Goal: Task Accomplishment & Management: Complete application form

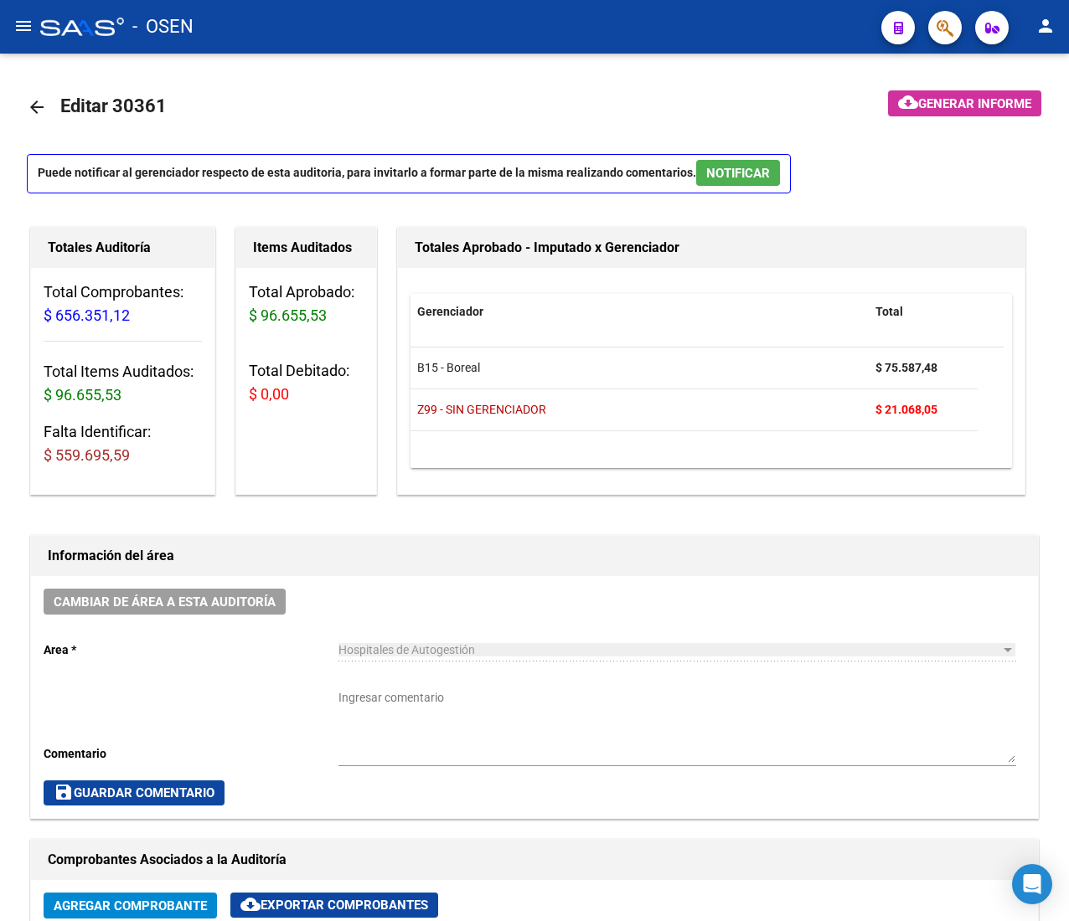
scroll to position [1223, 0]
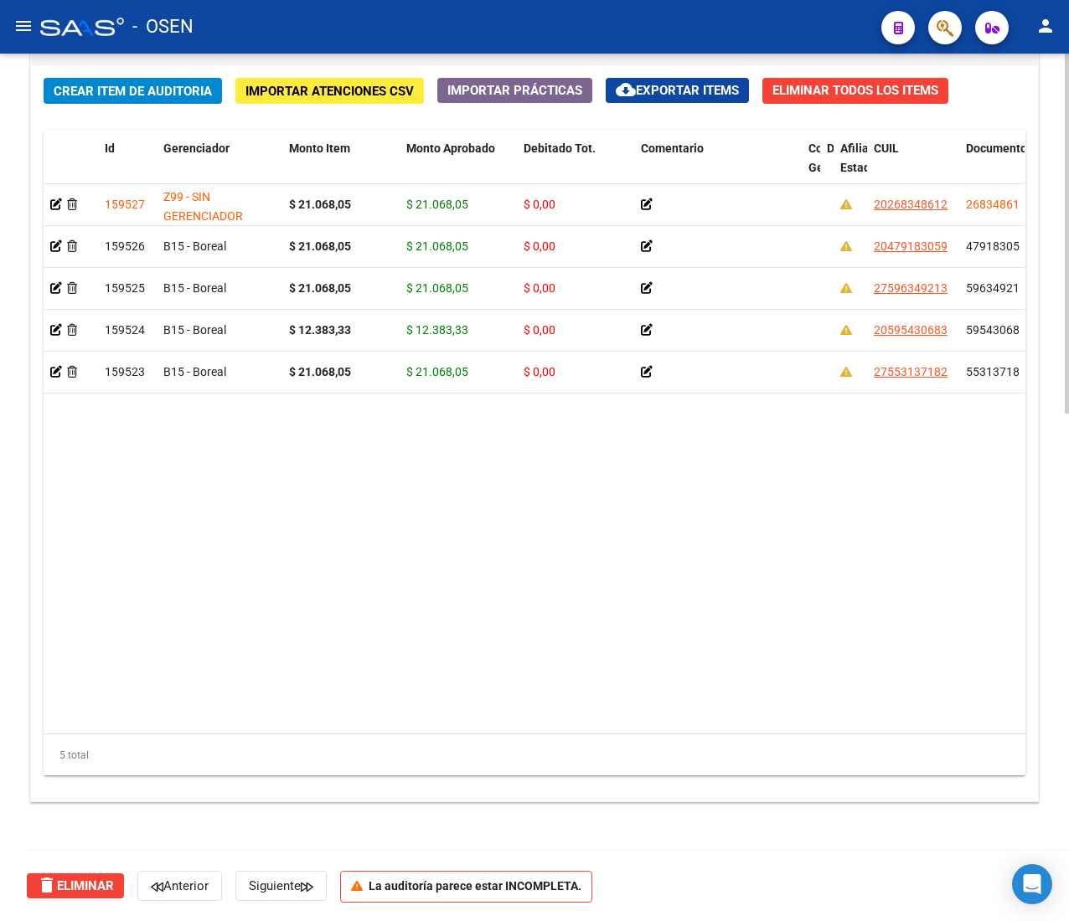
click at [118, 84] on span "Crear Item de Auditoria" at bounding box center [133, 91] width 158 height 15
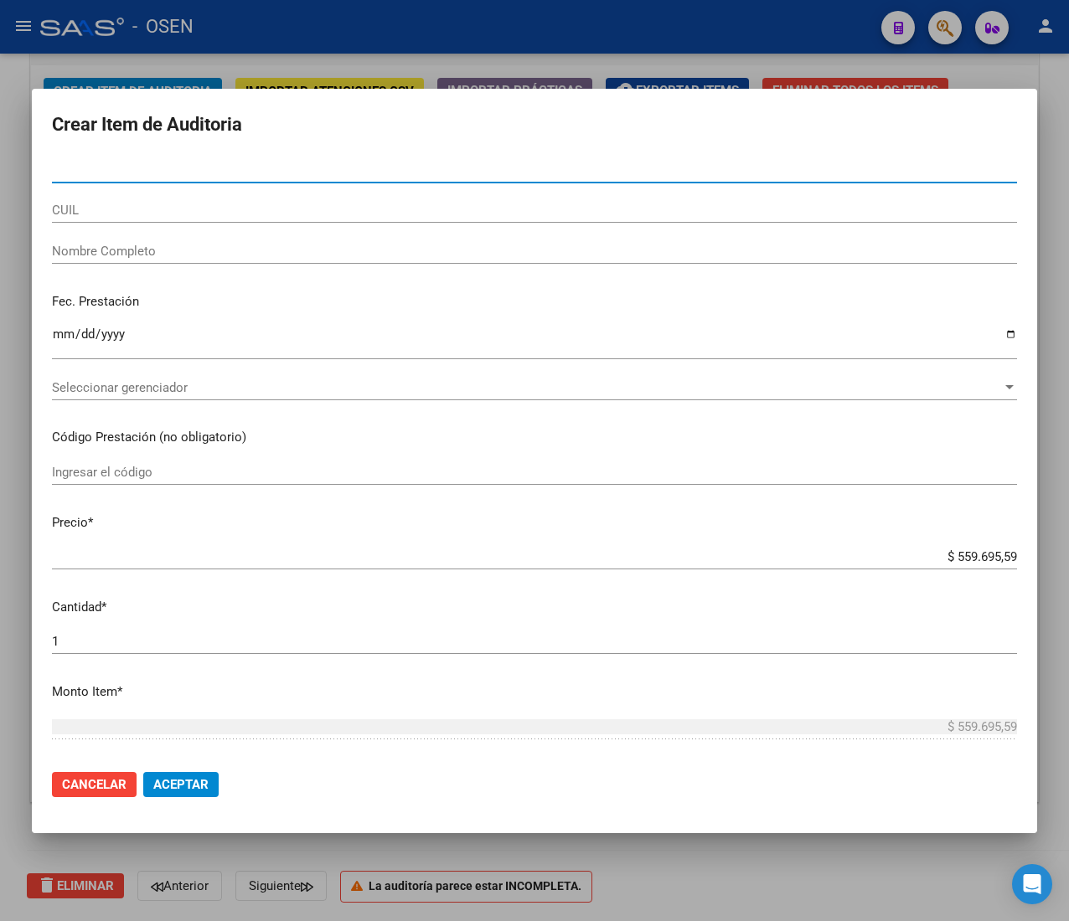
click at [266, 37] on div at bounding box center [534, 460] width 1069 height 921
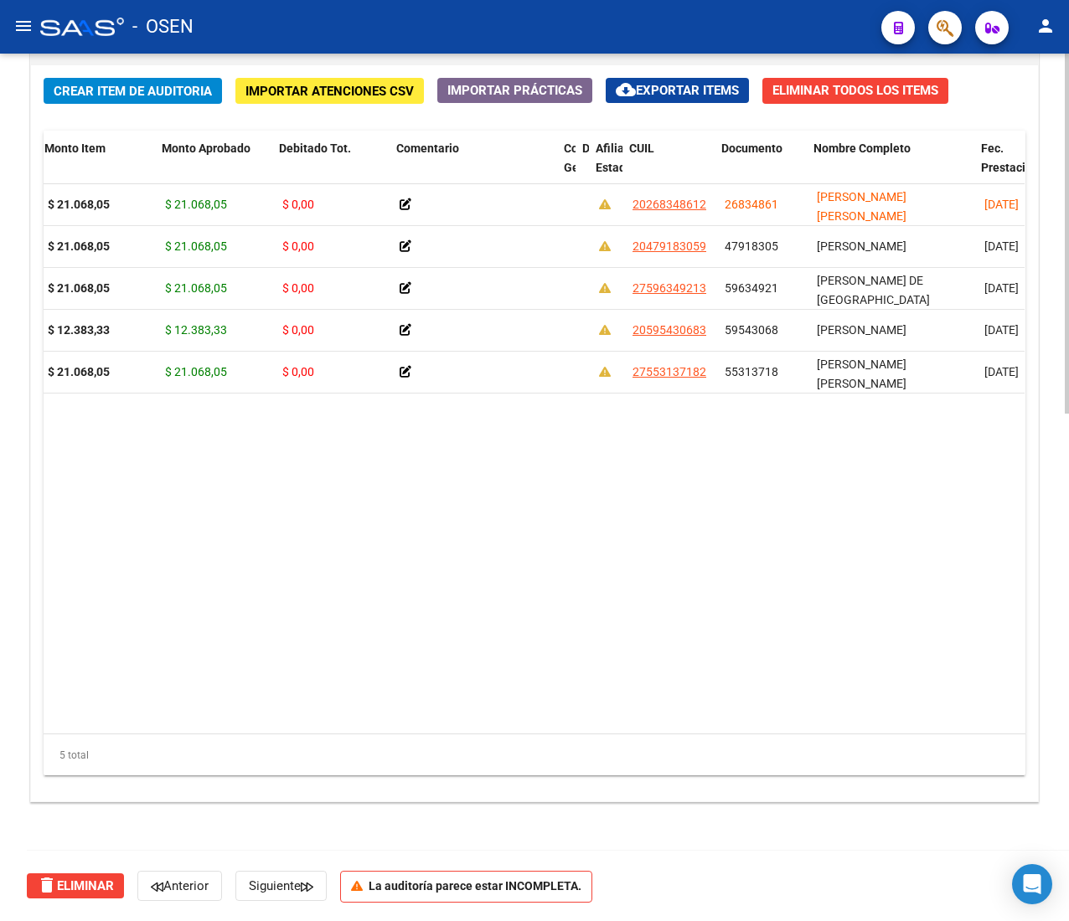
scroll to position [0, 245]
drag, startPoint x: 81, startPoint y: 103, endPoint x: 97, endPoint y: 83, distance: 25.6
click at [84, 103] on div "Crear Item de Auditoria Importar Atenciones CSV Importar Prácticas cloud_downlo…" at bounding box center [534, 433] width 1007 height 736
click at [97, 84] on span "Crear Item de Auditoria" at bounding box center [133, 91] width 158 height 15
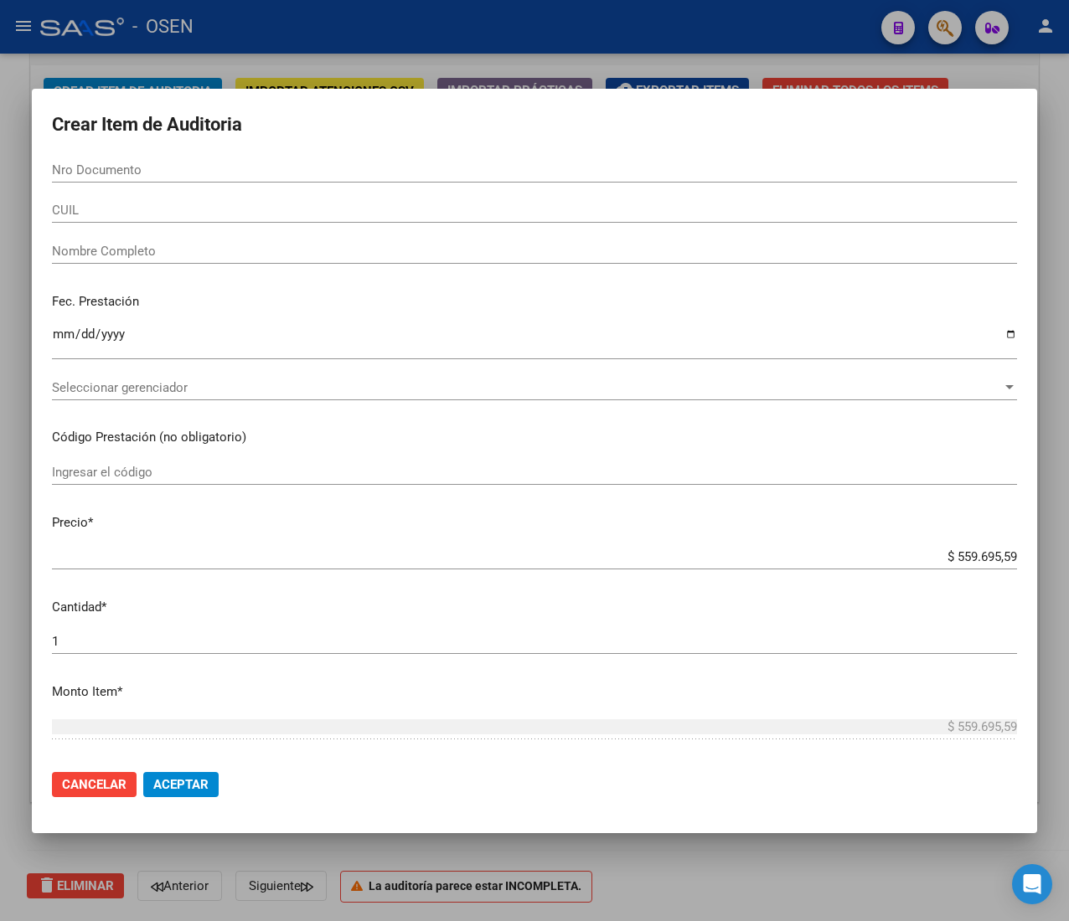
click at [100, 203] on input "CUIL" at bounding box center [534, 210] width 965 height 15
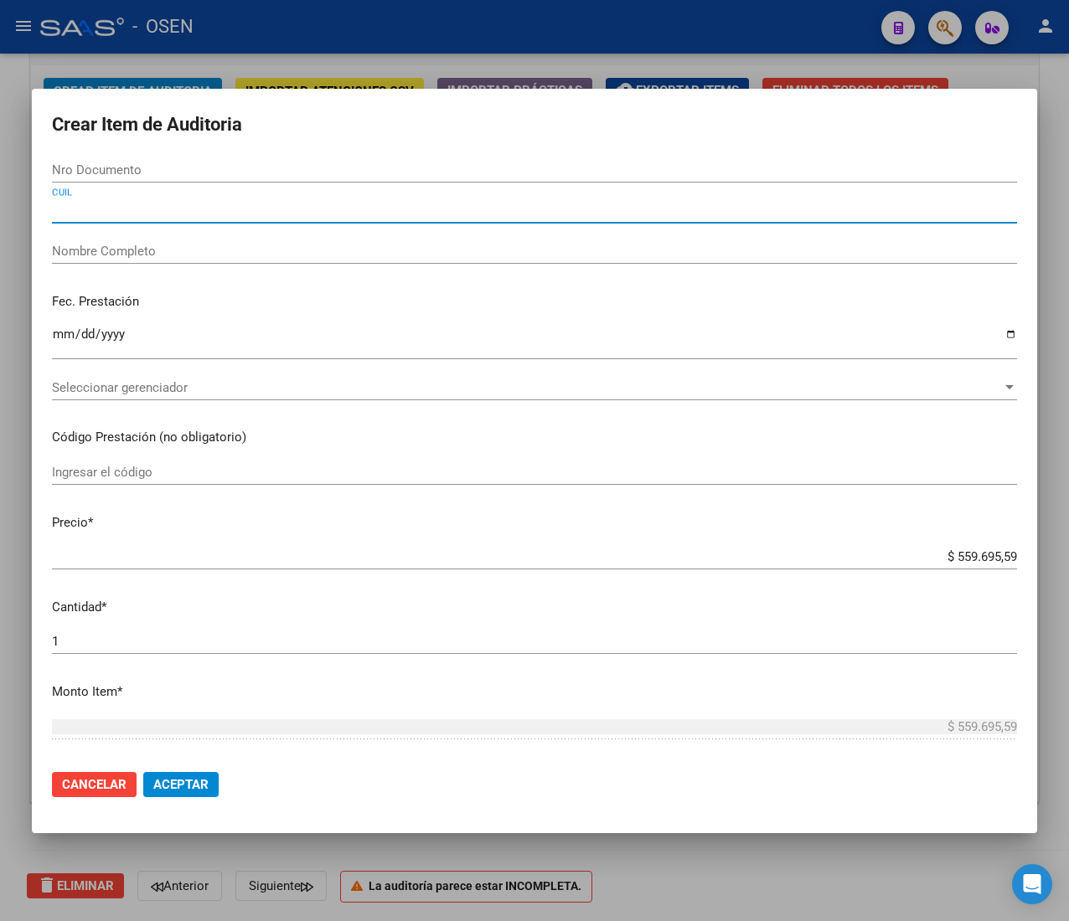
paste input "20213282574"
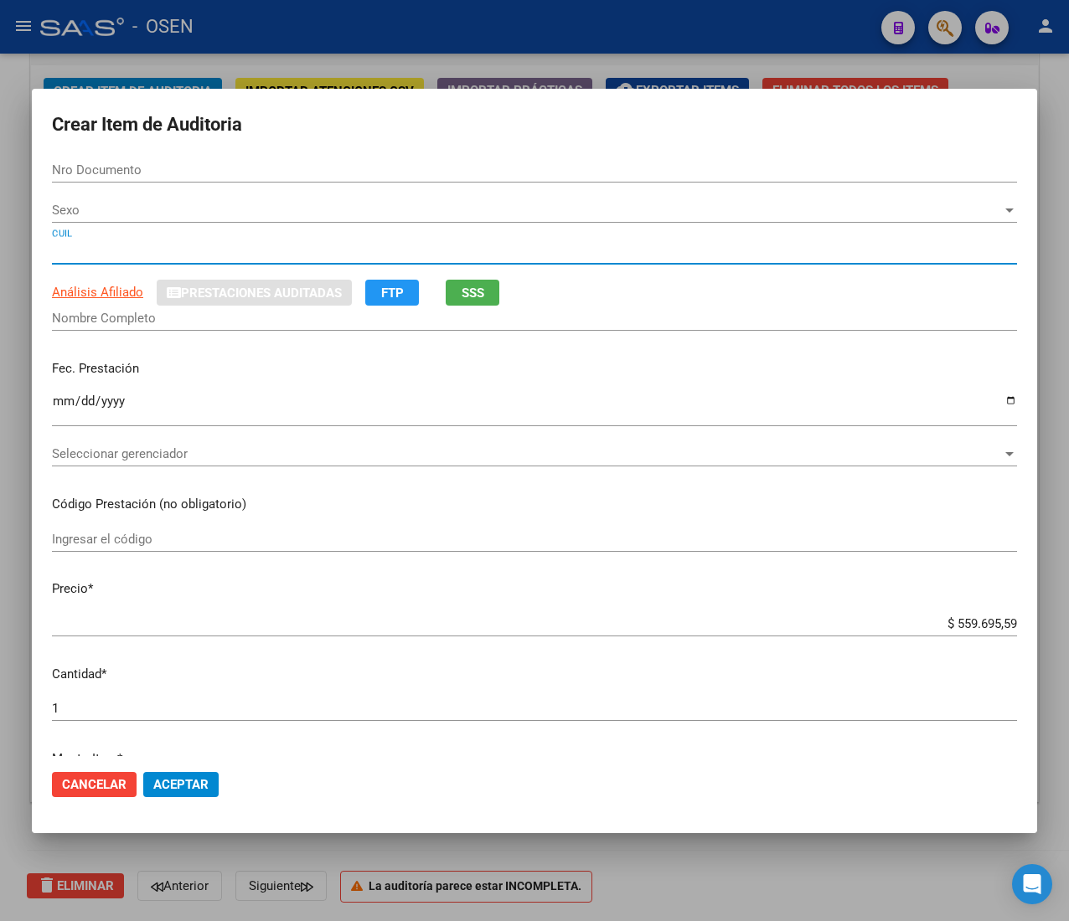
type input "20213282574"
type input "21328257"
type input "[PERSON_NAME]"
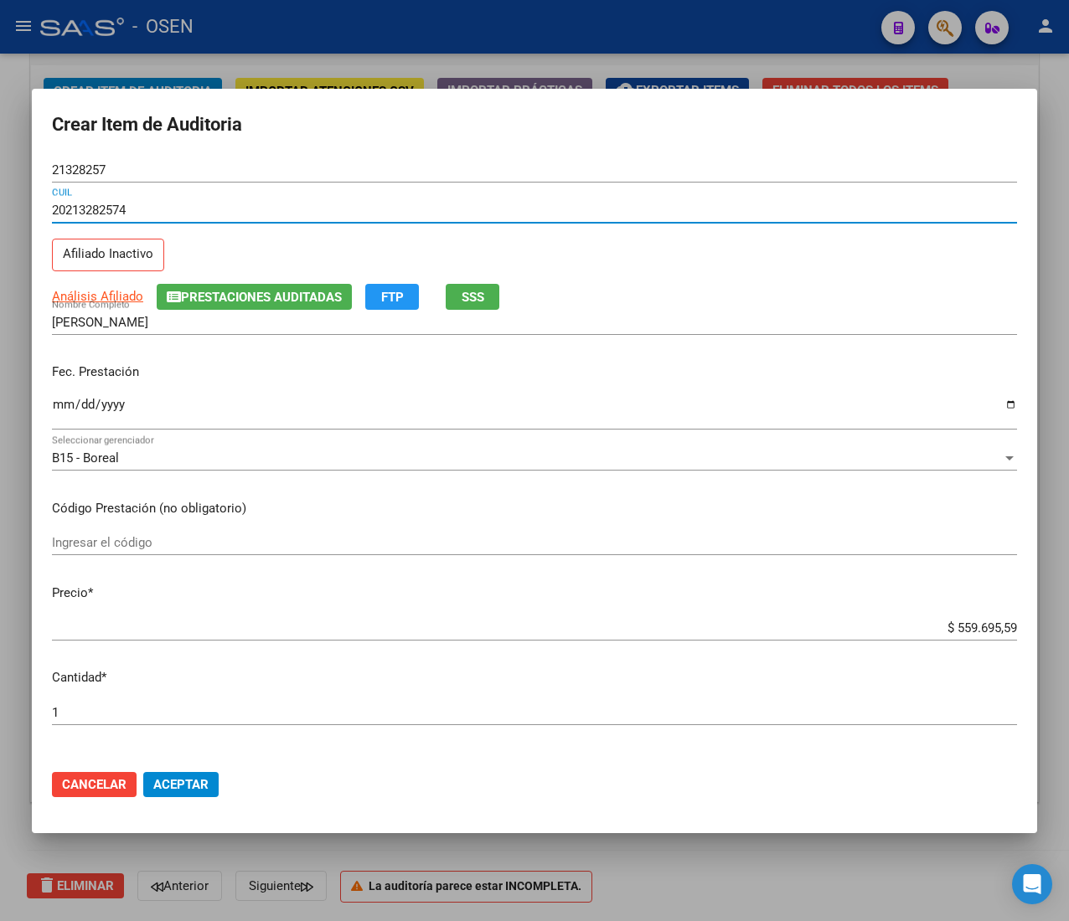
type input "20213282574"
click at [62, 404] on input "Ingresar la fecha" at bounding box center [534, 411] width 965 height 27
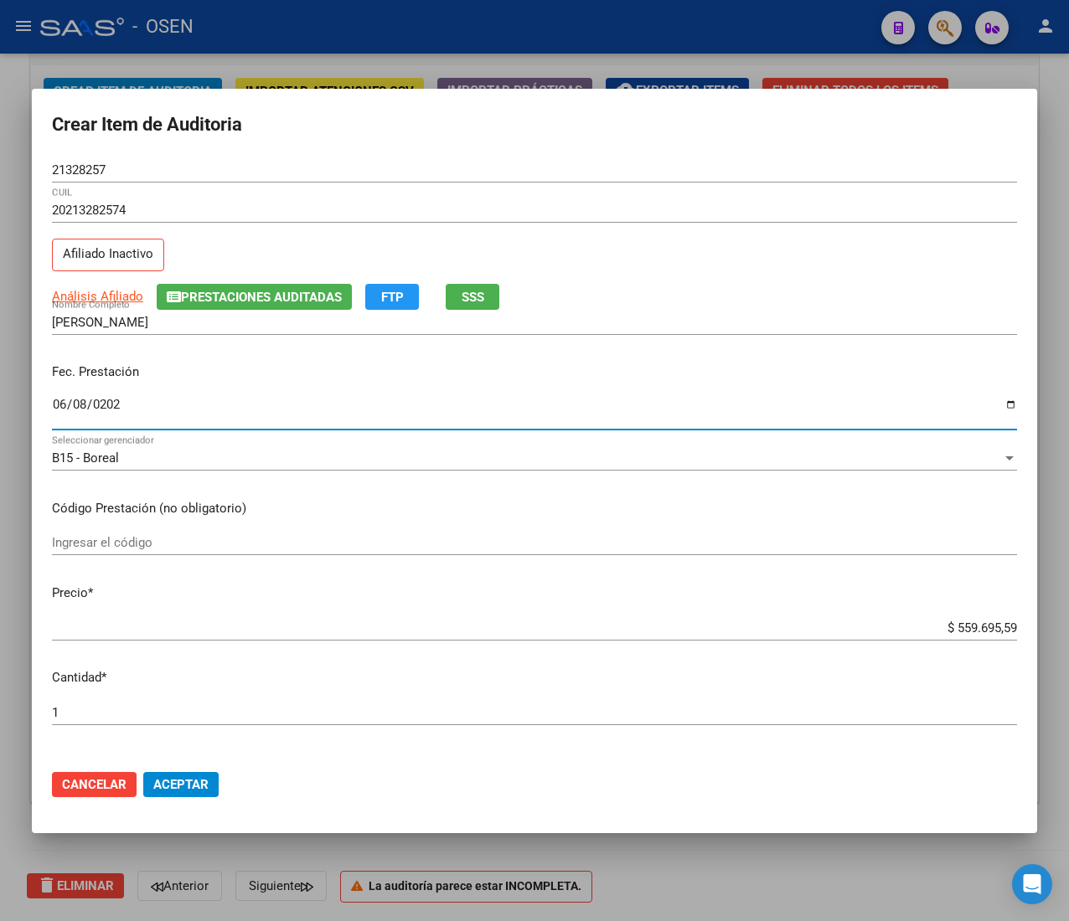
type input "[DATE]"
click at [474, 291] on span "SSS" at bounding box center [472, 297] width 23 height 15
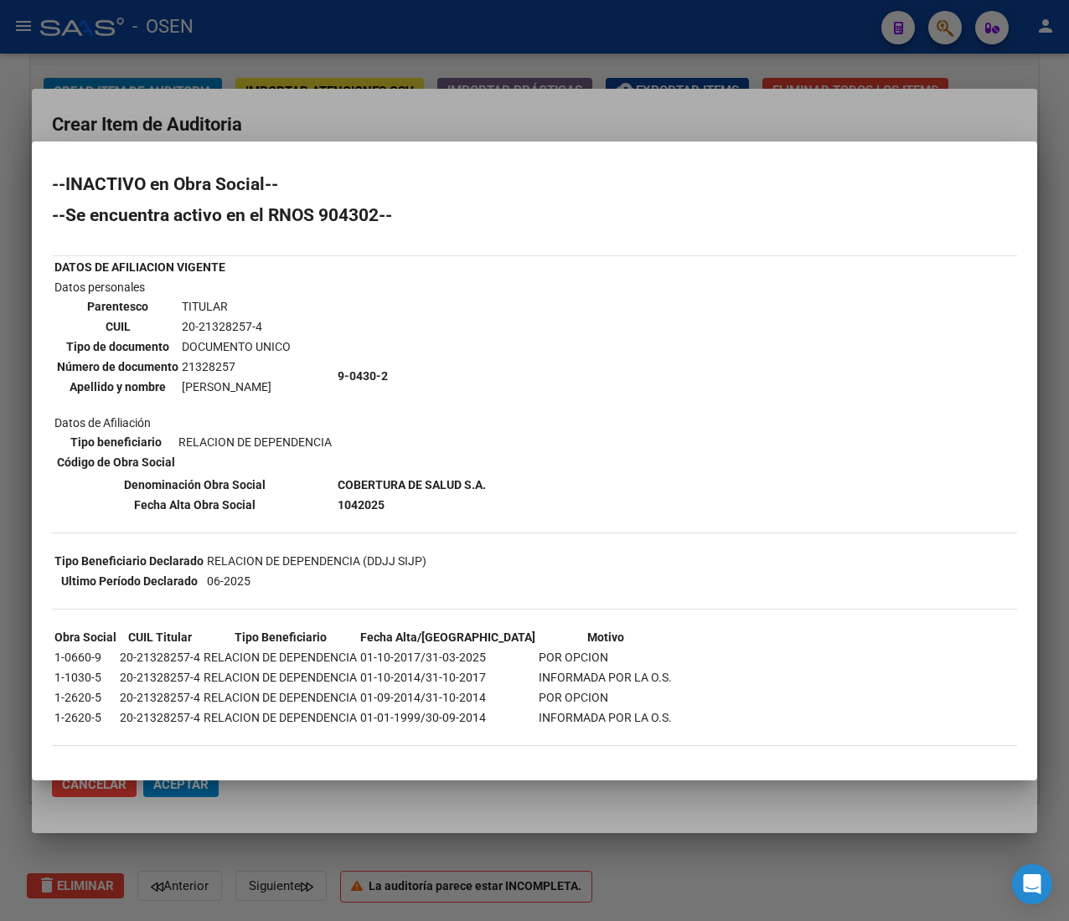
click at [323, 139] on div at bounding box center [534, 460] width 1069 height 921
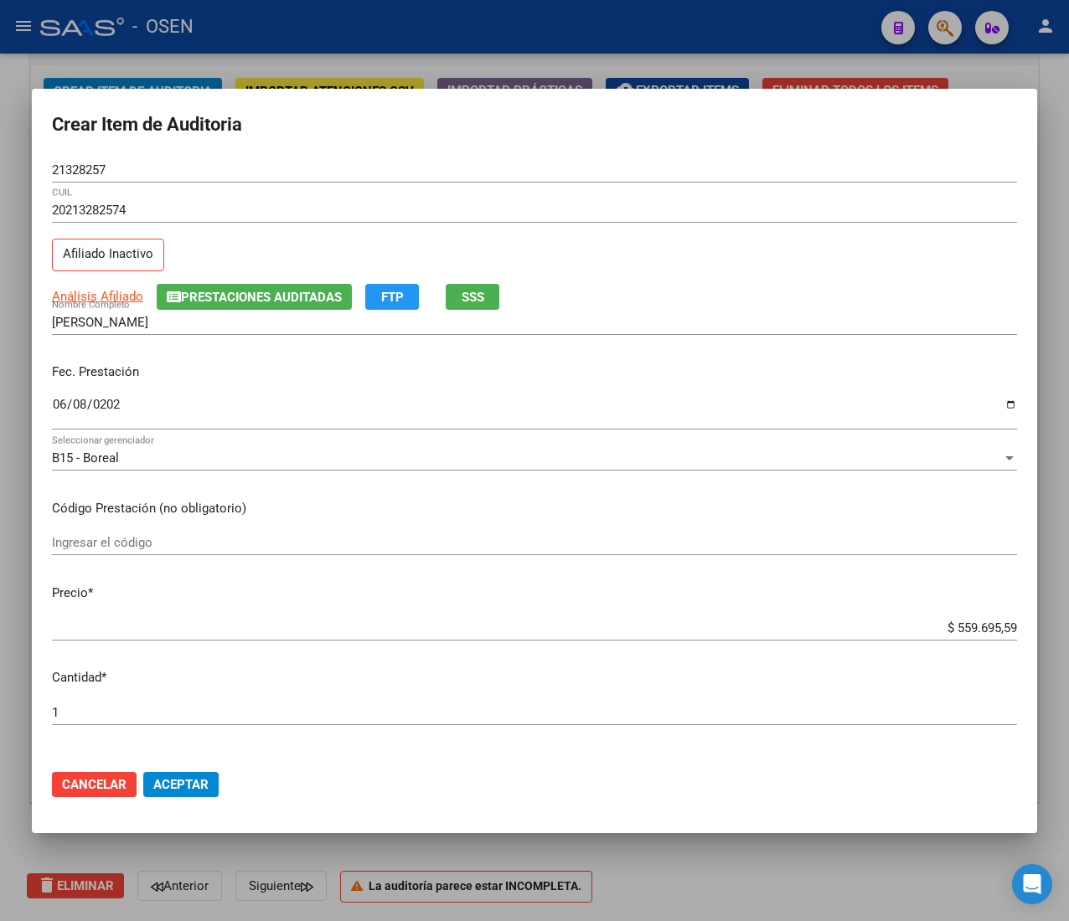
click at [125, 203] on input "20213282574" at bounding box center [534, 210] width 965 height 15
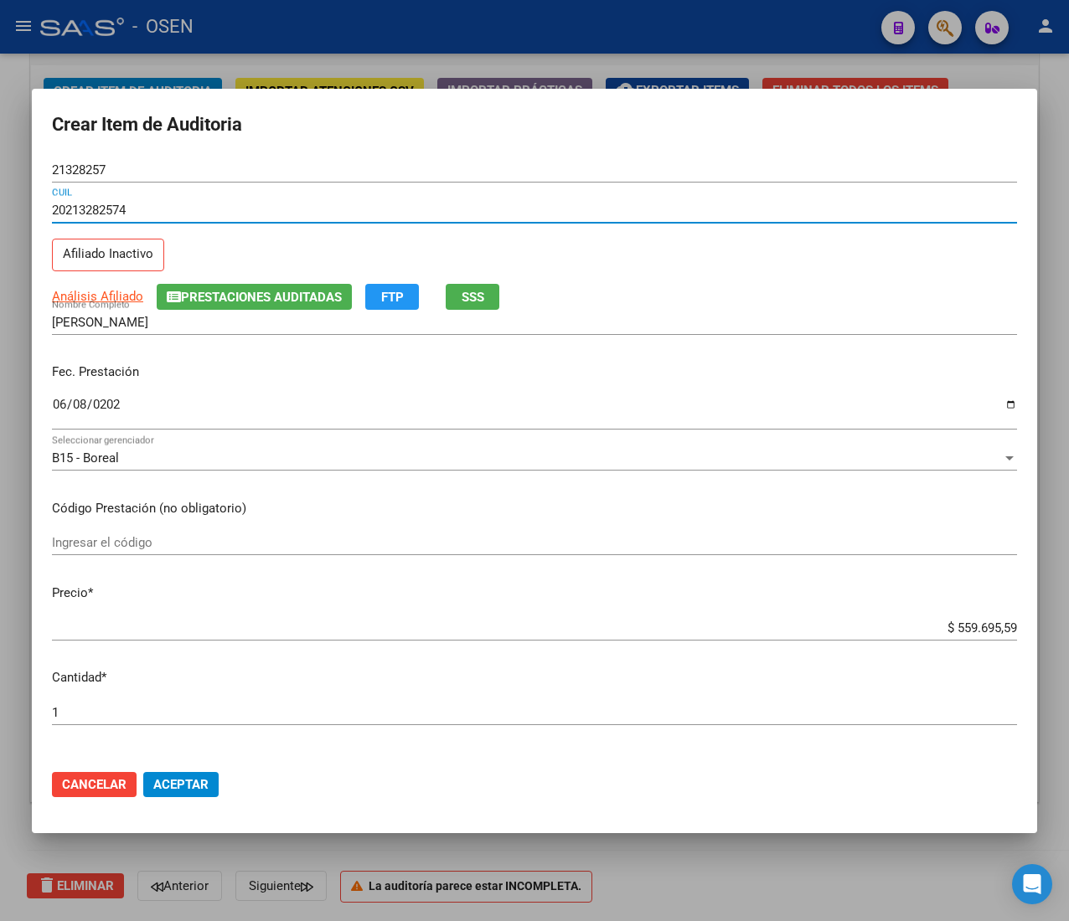
click at [125, 203] on input "20213282574" at bounding box center [534, 210] width 965 height 15
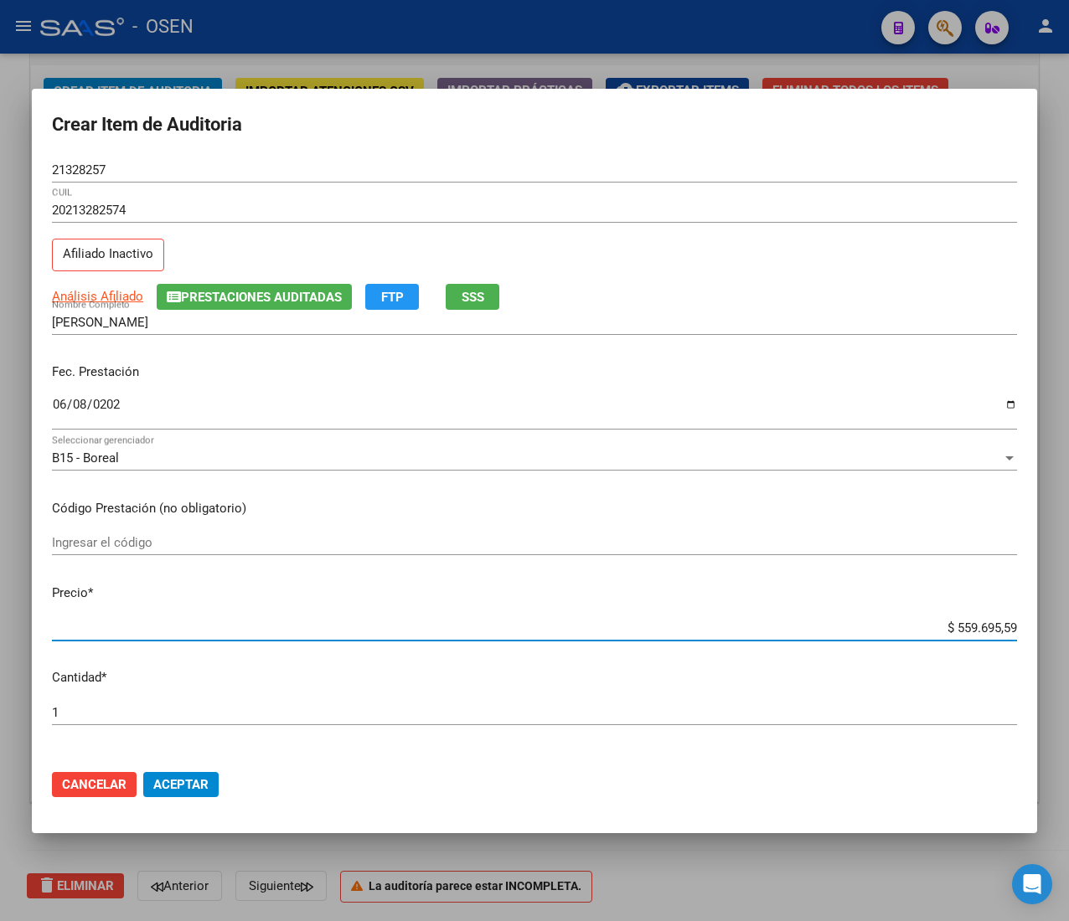
click at [955, 633] on input "$ 559.695,59" at bounding box center [534, 628] width 965 height 15
type input "$ 0,02"
type input "$ 0,21"
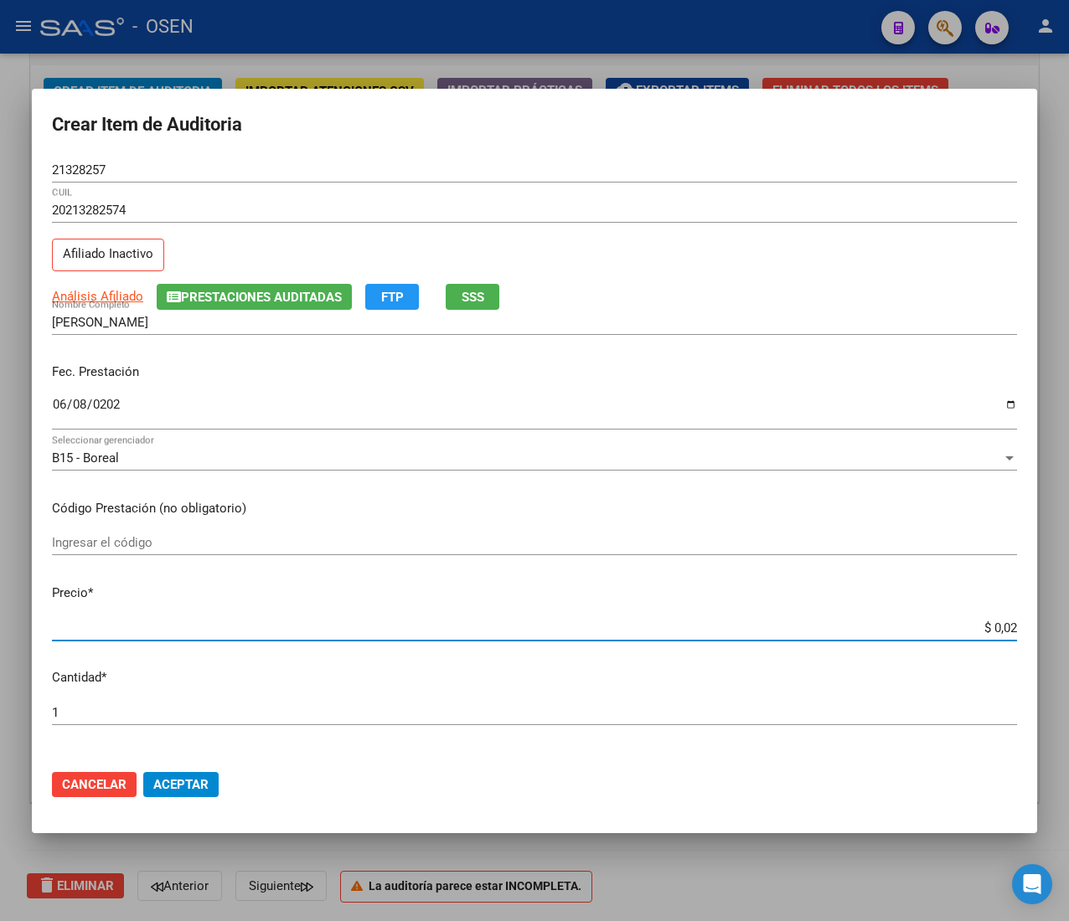
type input "$ 0,21"
type input "$ 2,10"
type input "$ 21,06"
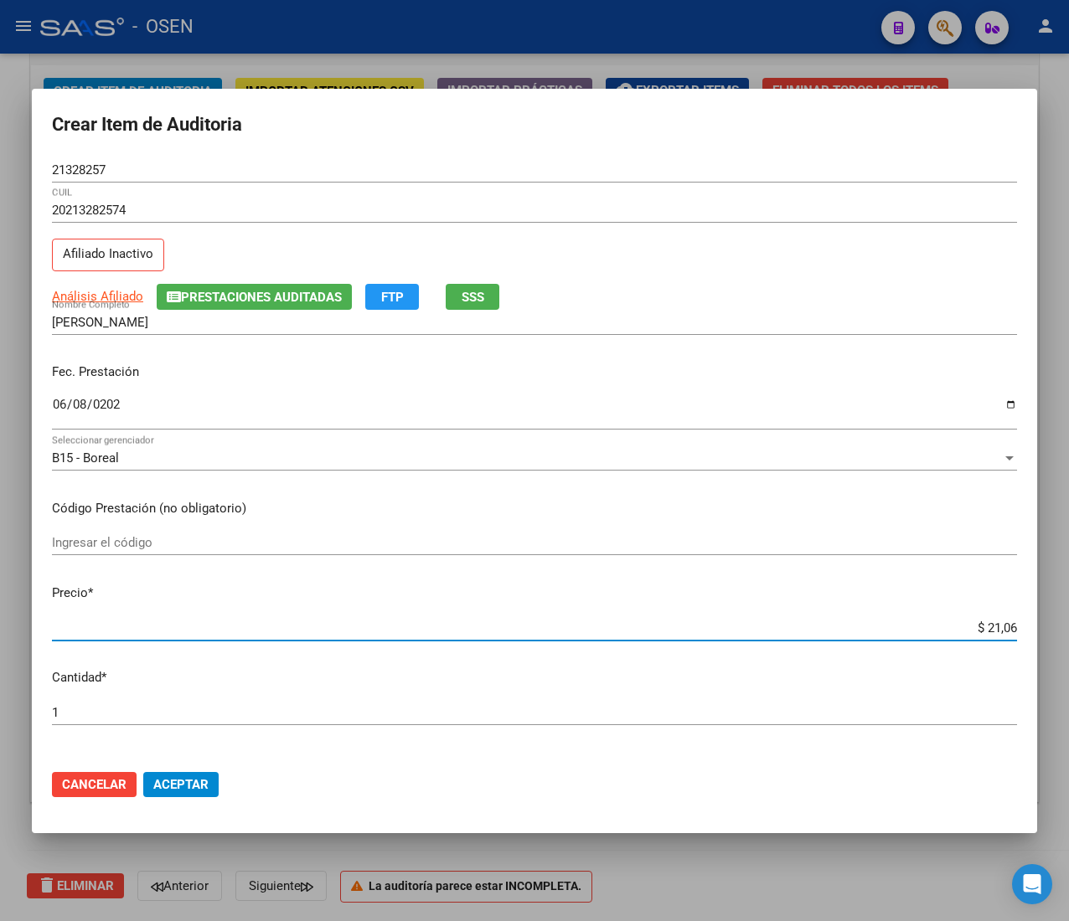
type input "$ 210,68"
type input "$ 2.106,80"
type input "$ 21.068,05"
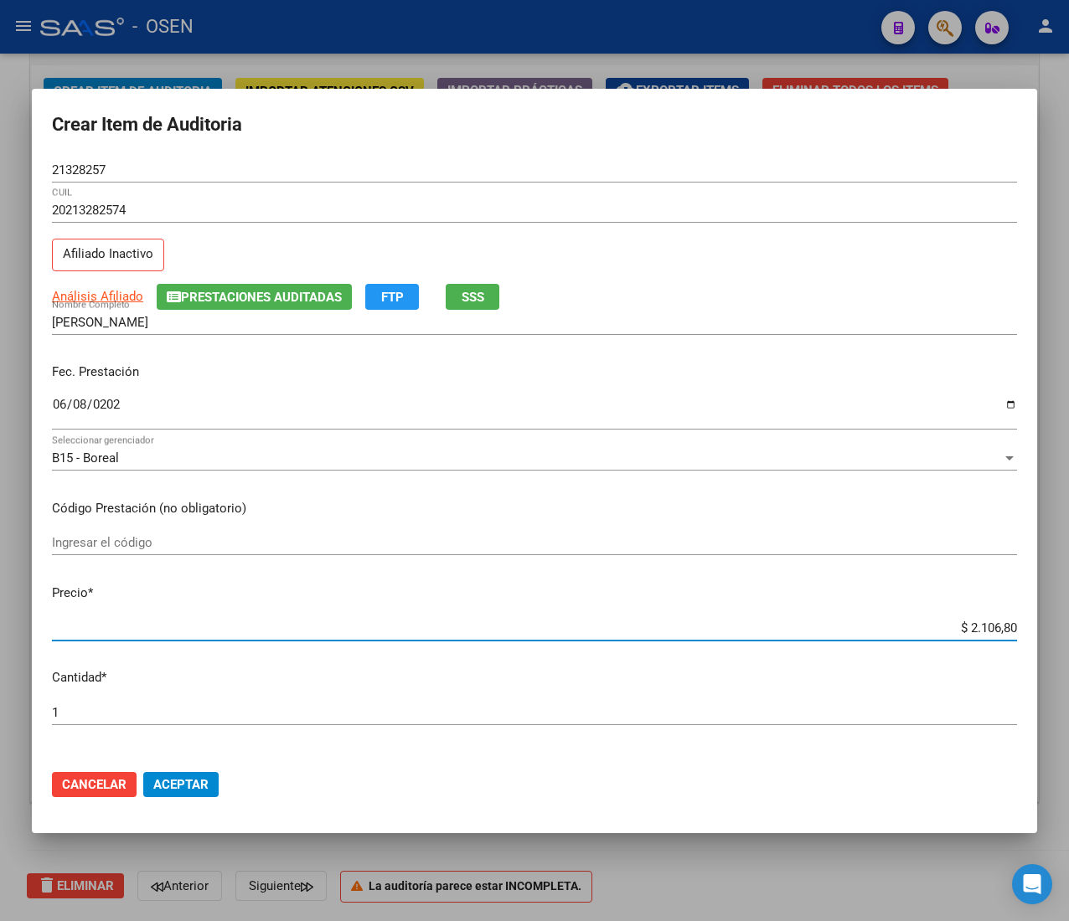
type input "$ 21.068,05"
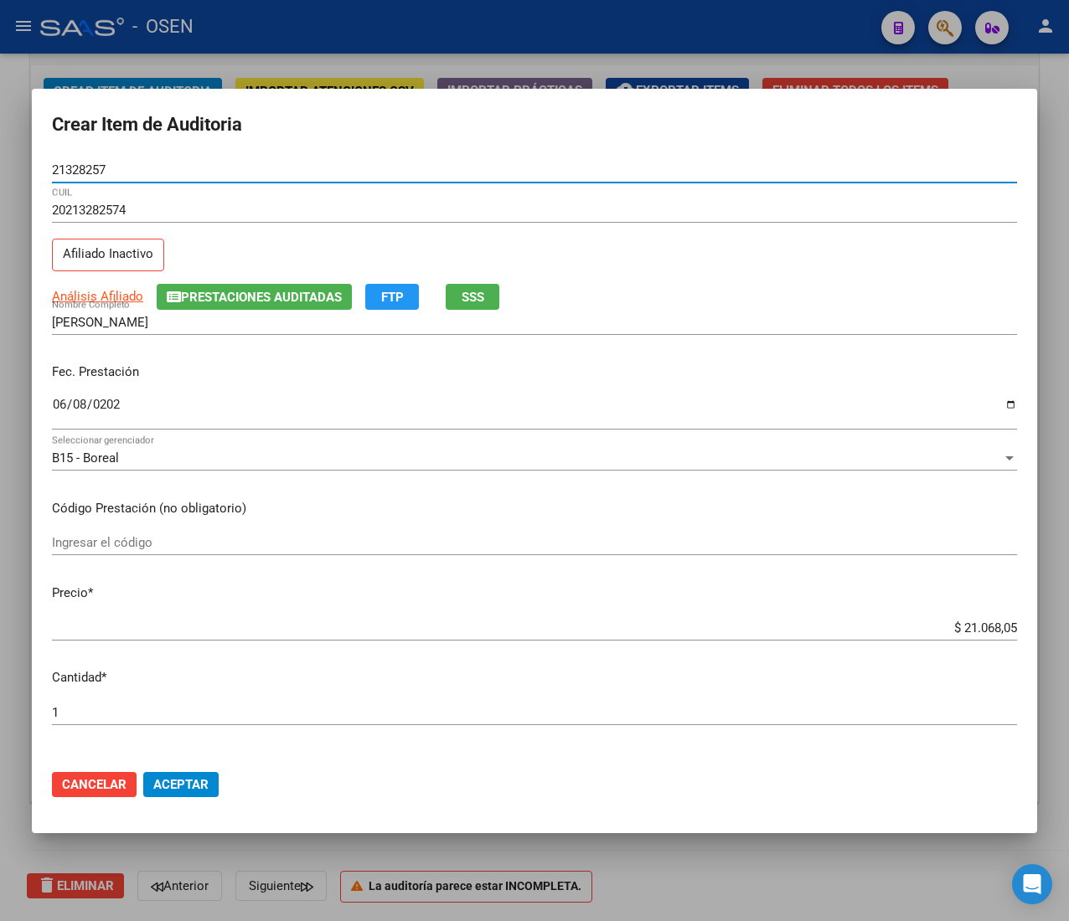
click at [92, 171] on input "21328257" at bounding box center [534, 169] width 965 height 15
click at [173, 782] on span "Aceptar" at bounding box center [180, 784] width 55 height 15
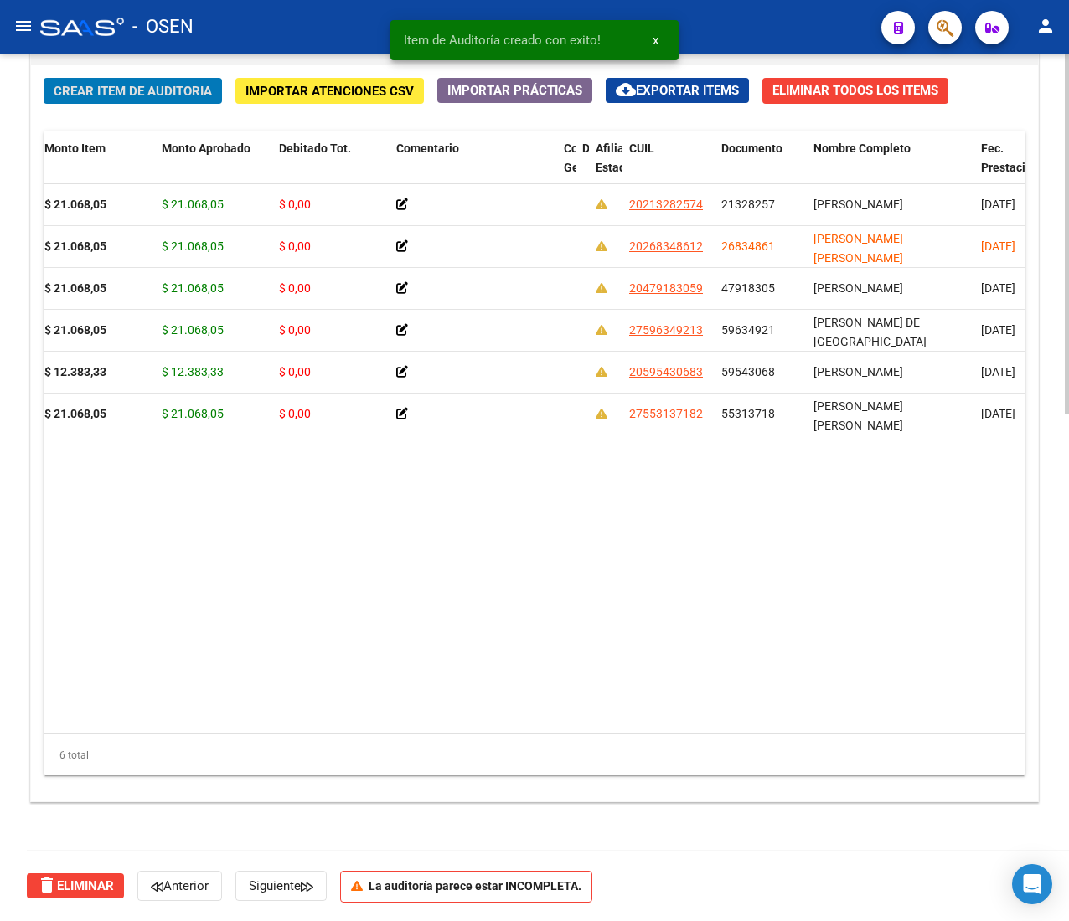
click at [100, 70] on div "Crear Item de Auditoria Importar Atenciones CSV Importar Prácticas cloud_downlo…" at bounding box center [534, 433] width 1007 height 736
click at [95, 89] on span "Crear Item de Auditoria" at bounding box center [133, 91] width 158 height 15
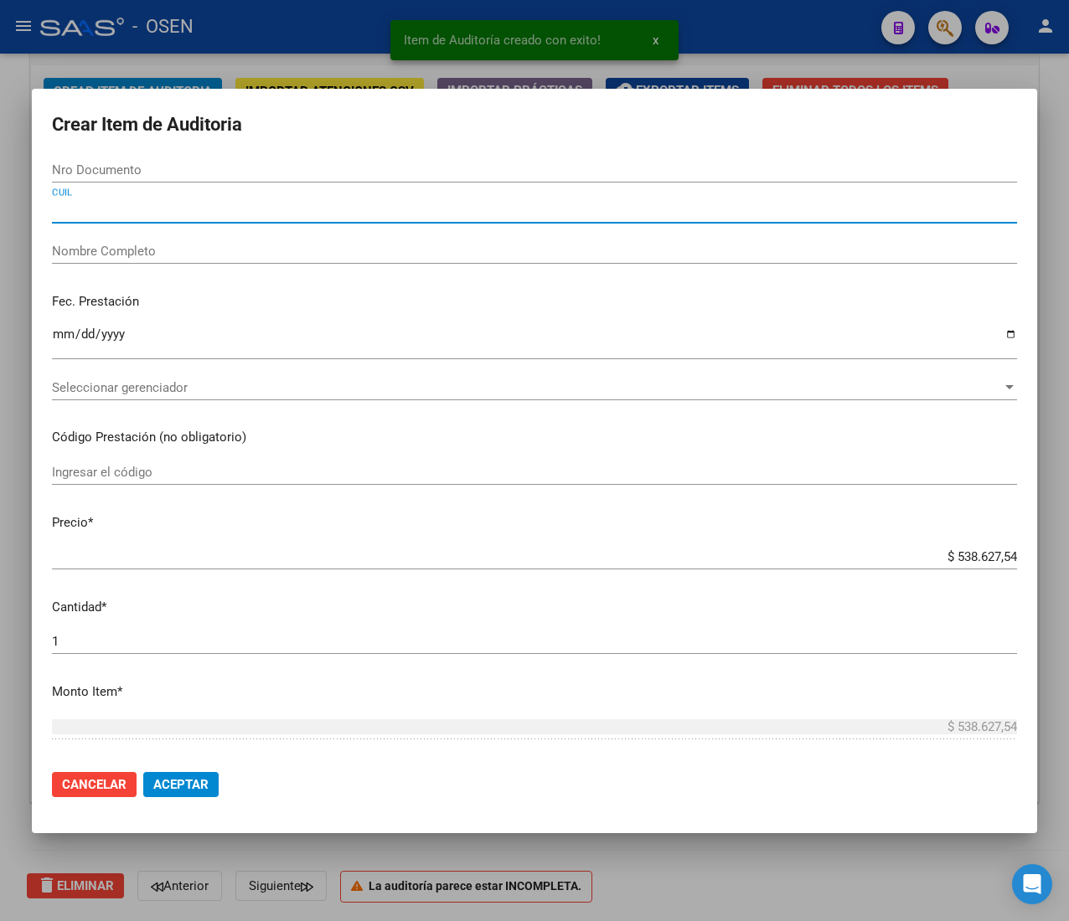
click at [87, 211] on input "CUIL" at bounding box center [534, 210] width 965 height 15
paste input "20273717685"
type input "20273717685"
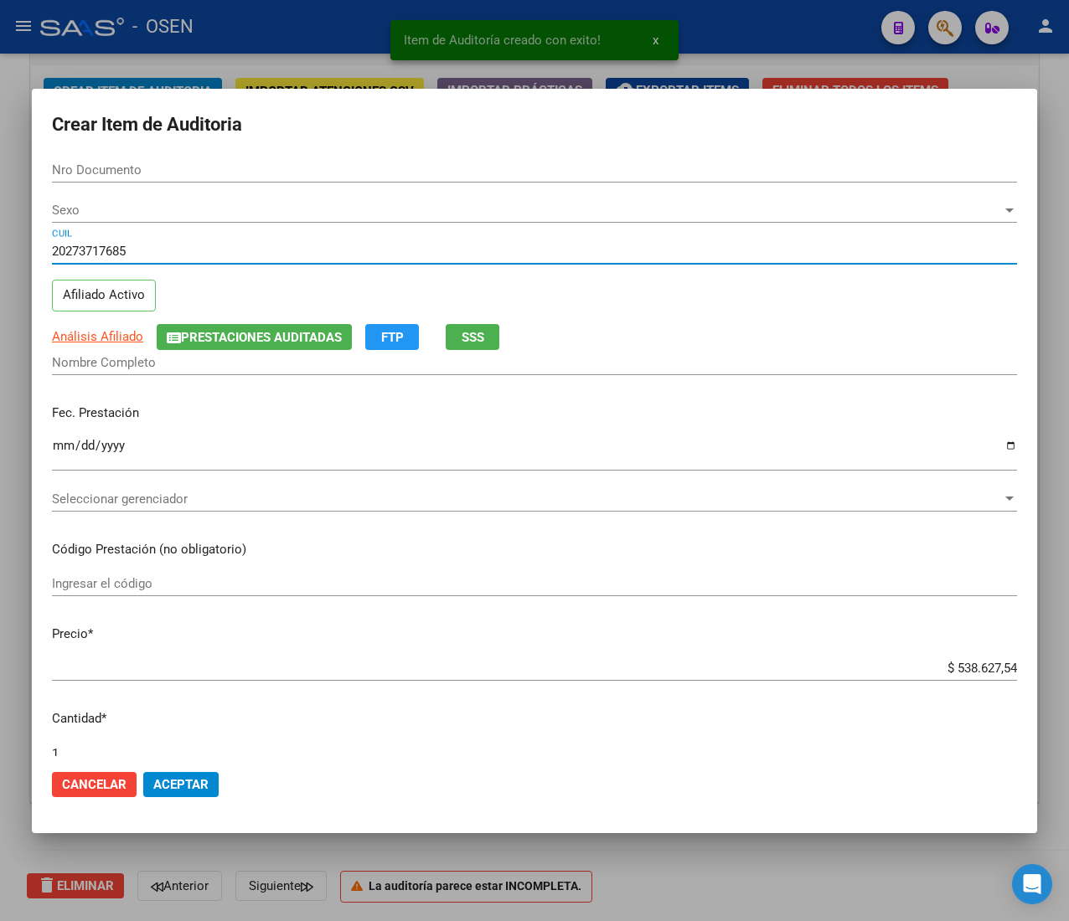
type input "27371768"
type input "[PERSON_NAME] -"
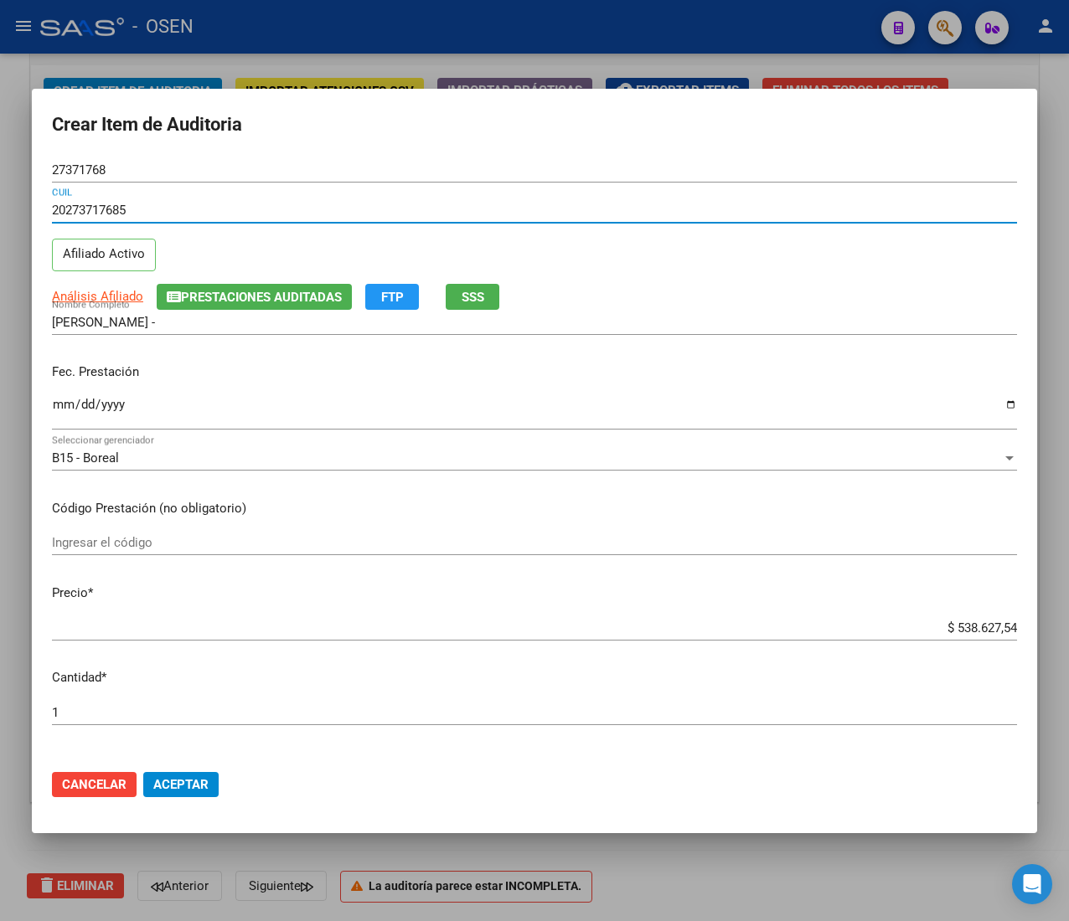
type input "20273717685"
click at [57, 411] on input "Ingresar la fecha" at bounding box center [534, 411] width 965 height 27
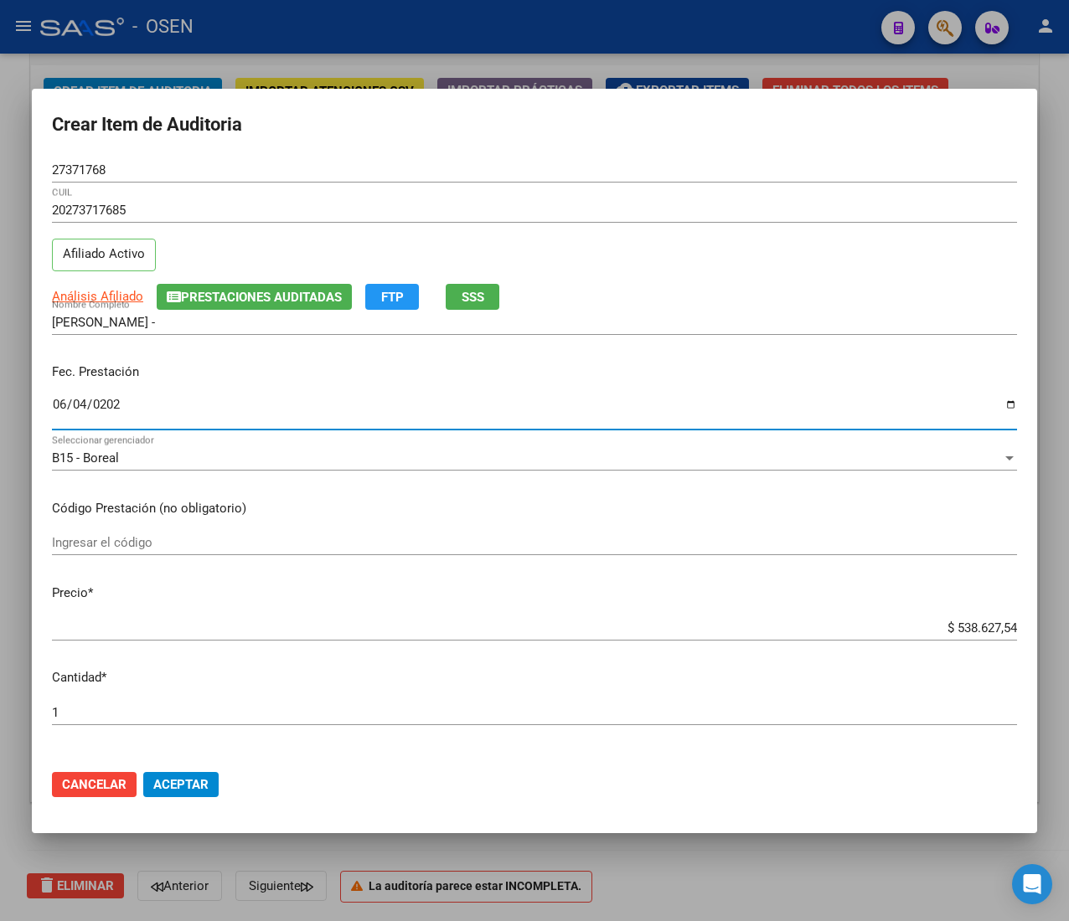
type input "[DATE]"
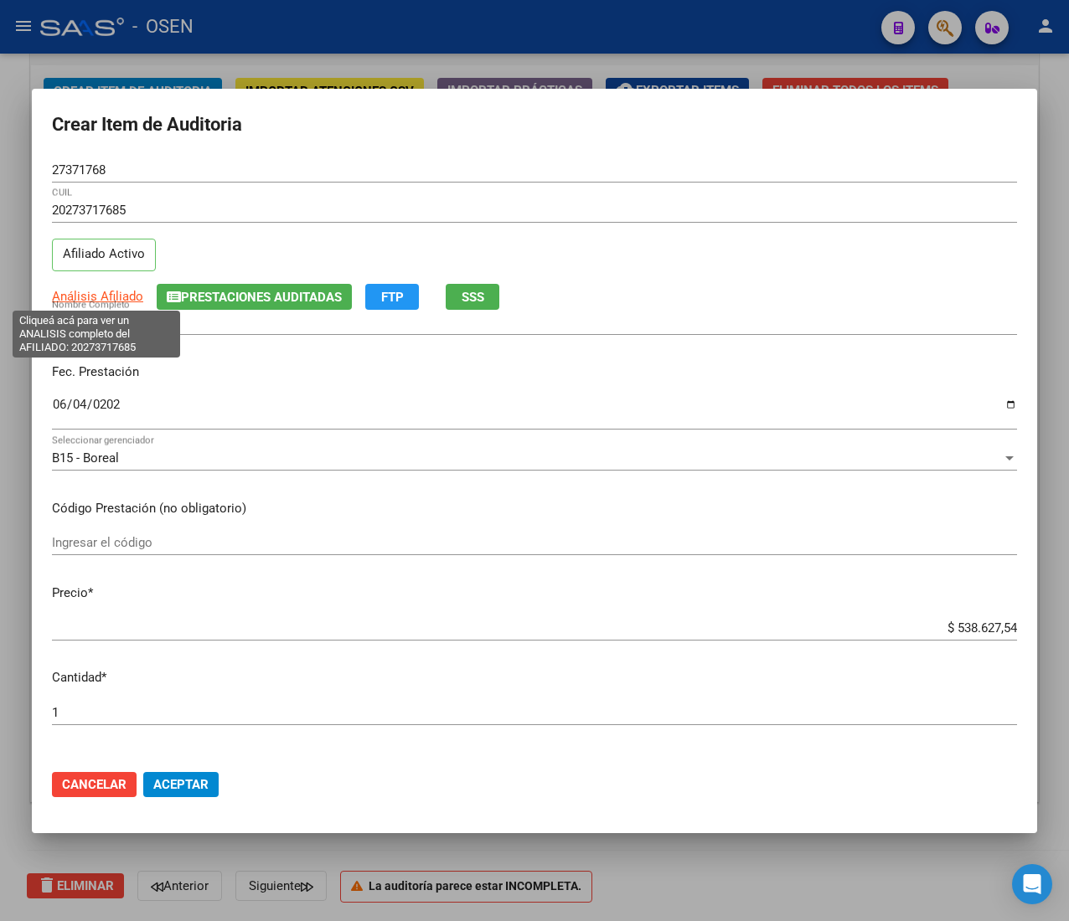
click at [89, 300] on span "Análisis Afiliado" at bounding box center [97, 296] width 91 height 15
type textarea "20273717685"
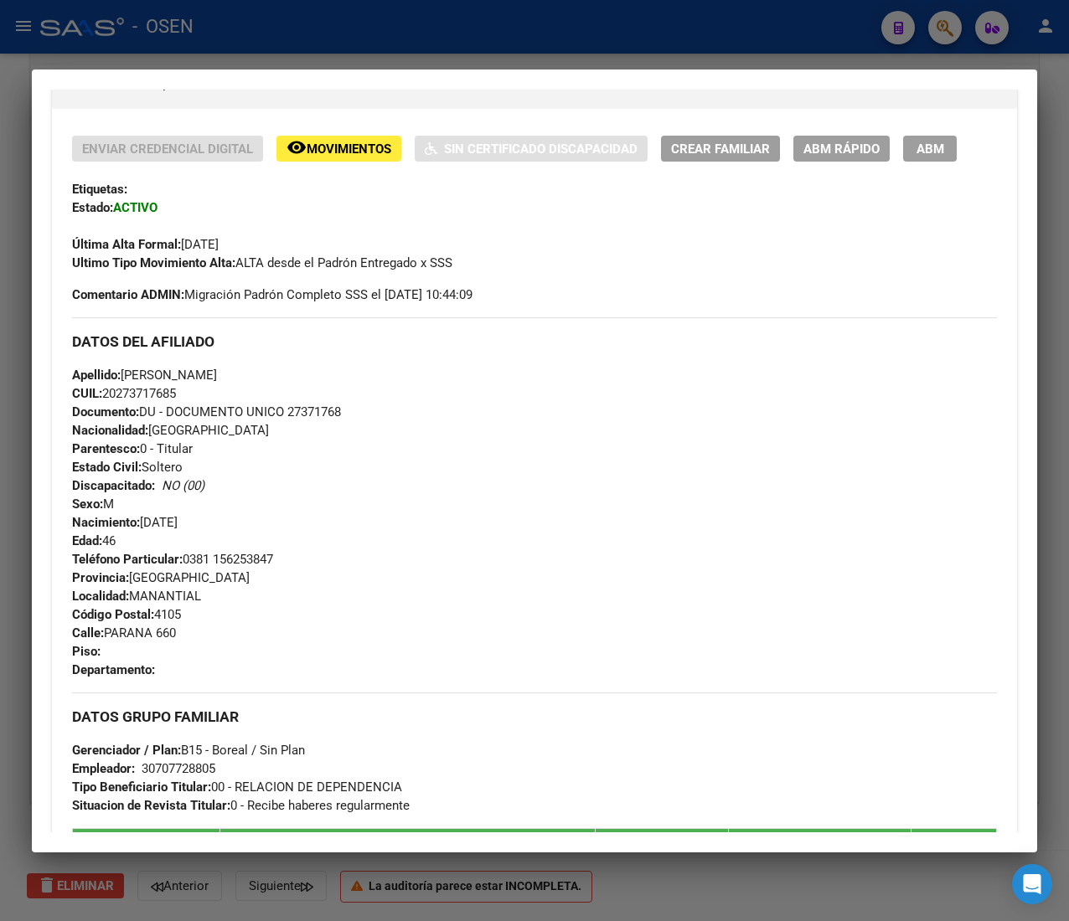
scroll to position [737, 0]
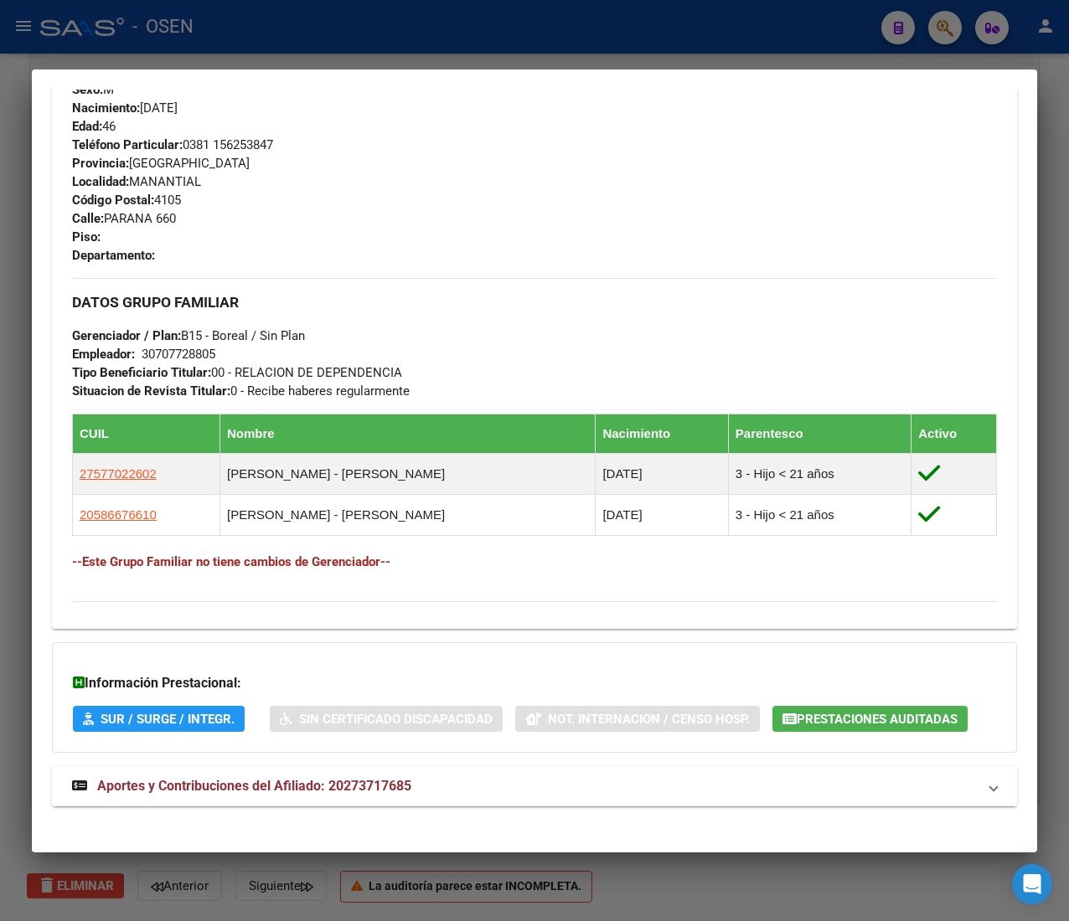
click at [397, 794] on span "Aportes y Contribuciones del Afiliado: 20273717685" at bounding box center [254, 786] width 314 height 16
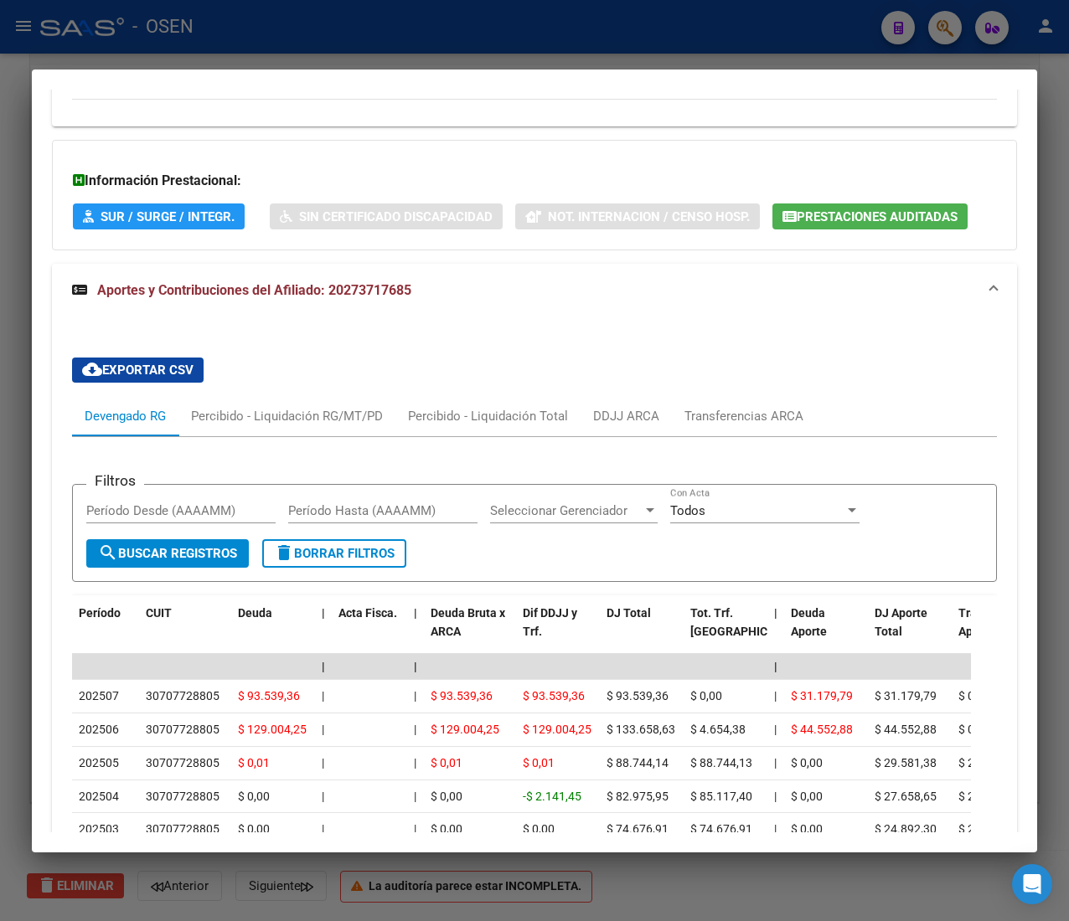
scroll to position [1407, 0]
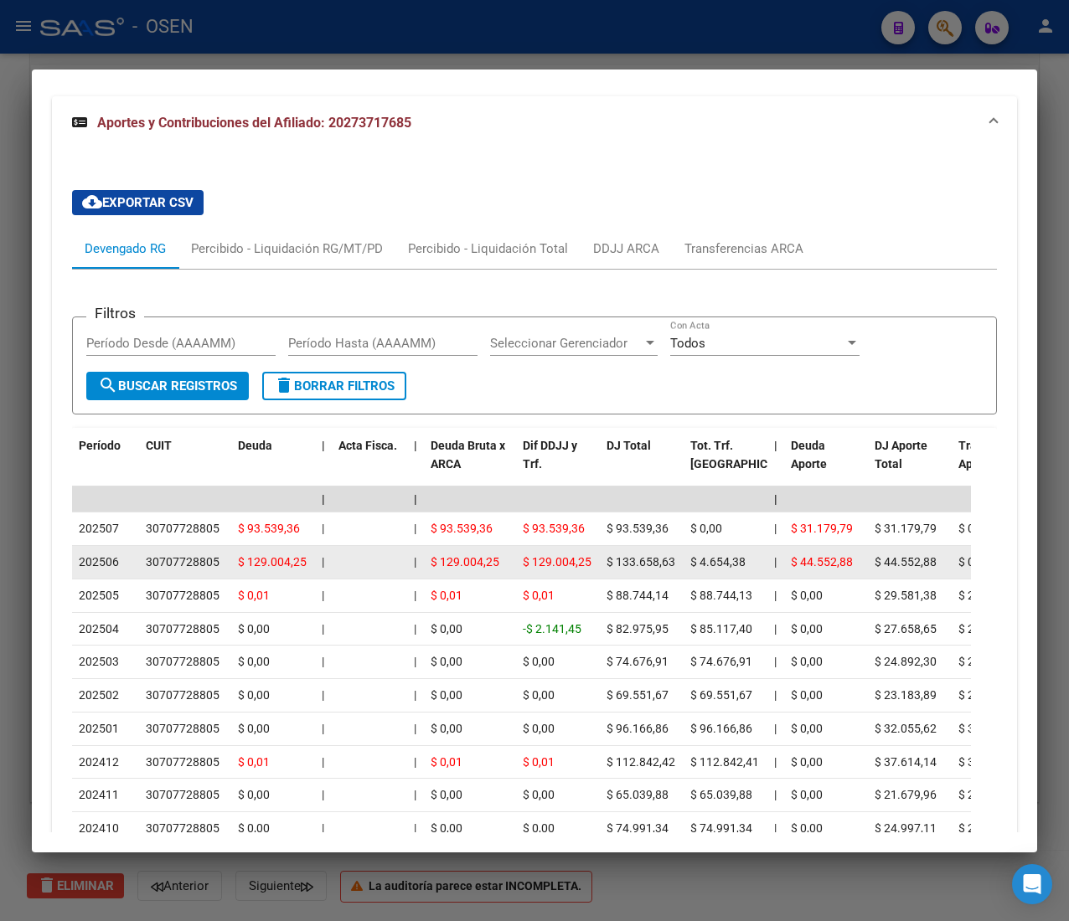
click at [352, 553] on datatable-body-cell at bounding box center [369, 562] width 75 height 33
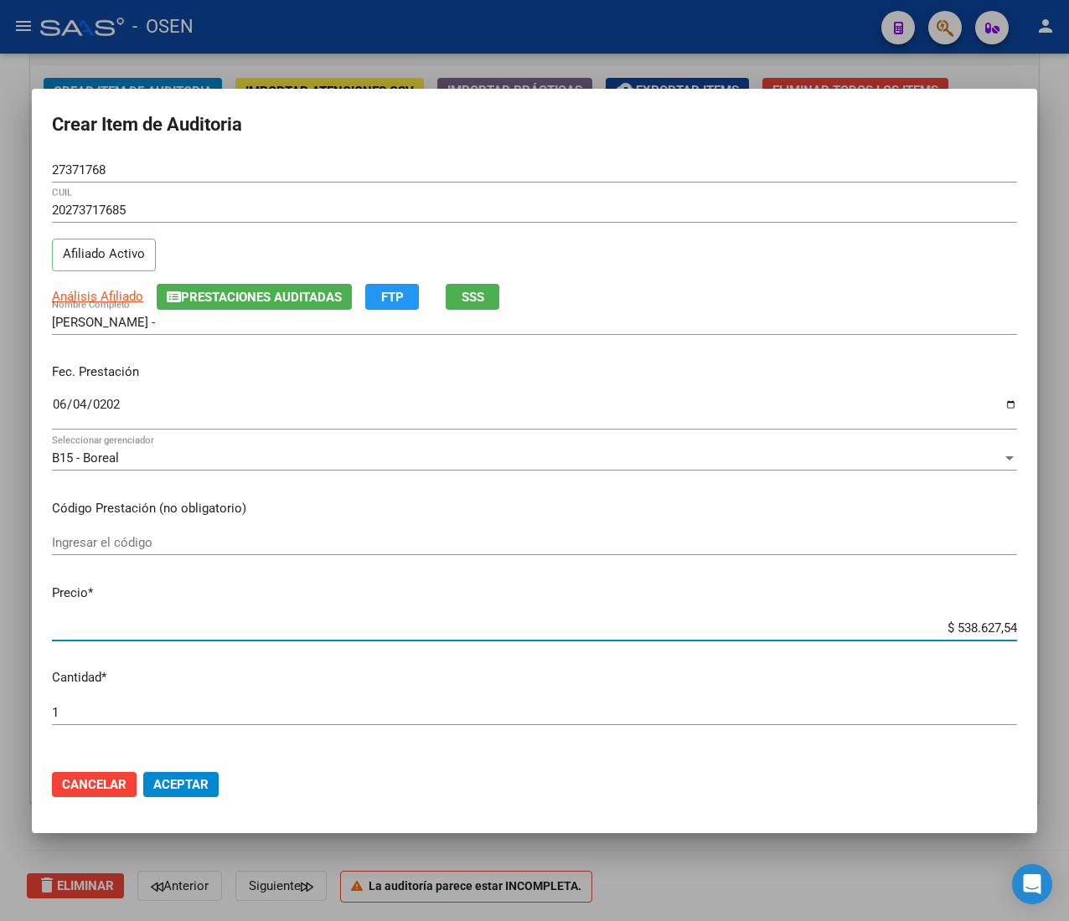
click at [959, 628] on input "$ 538.627,54" at bounding box center [534, 628] width 965 height 15
type input "$ 0,02"
type input "$ 0,21"
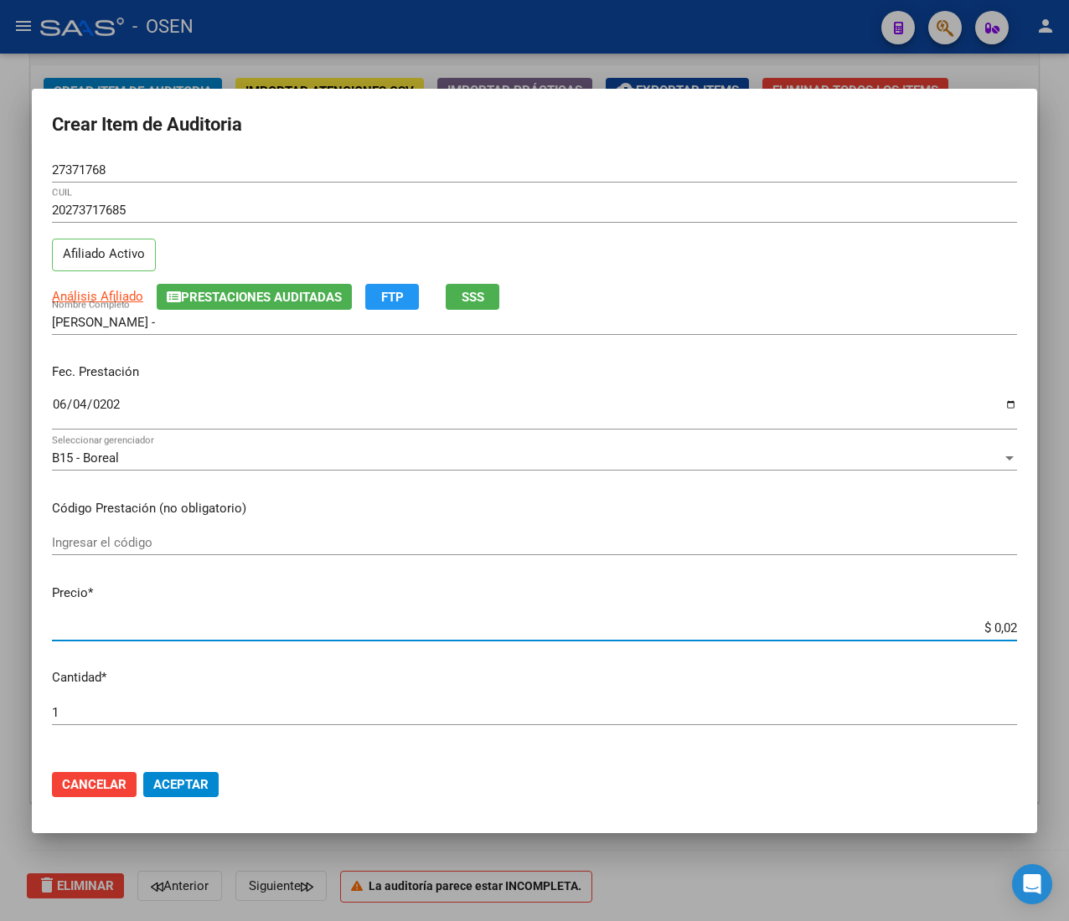
type input "$ 0,21"
type input "$ 2,10"
type input "$ 21,06"
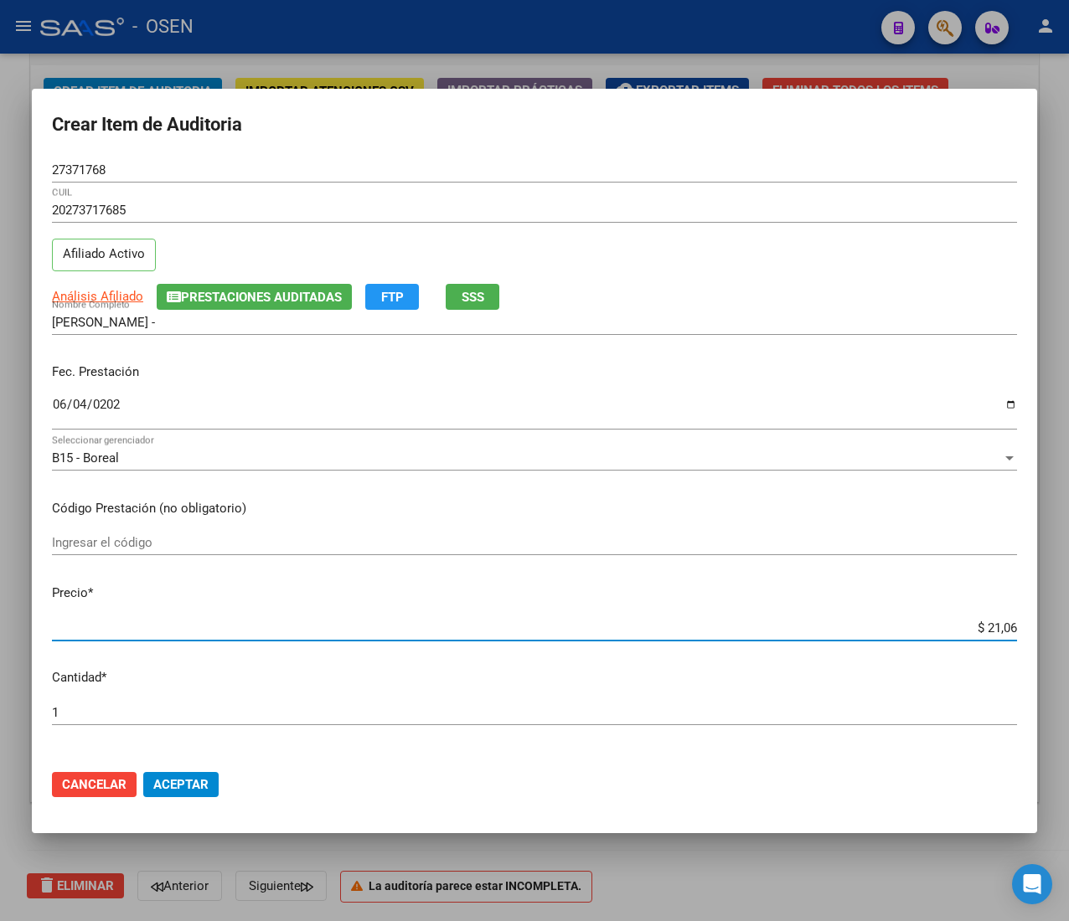
type input "$ 210,68"
type input "$ 2.106,80"
type input "$ 21.068,05"
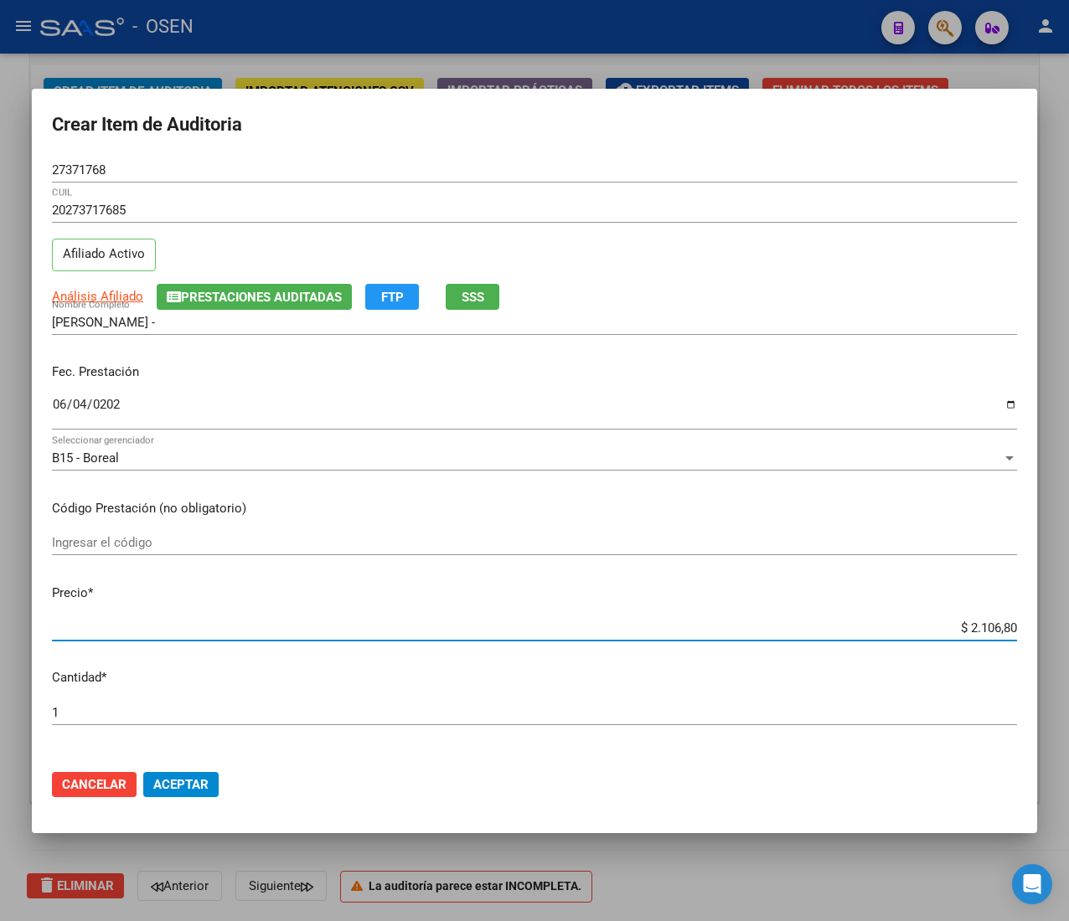
type input "$ 21.068,05"
click at [198, 777] on span "Aceptar" at bounding box center [180, 784] width 55 height 15
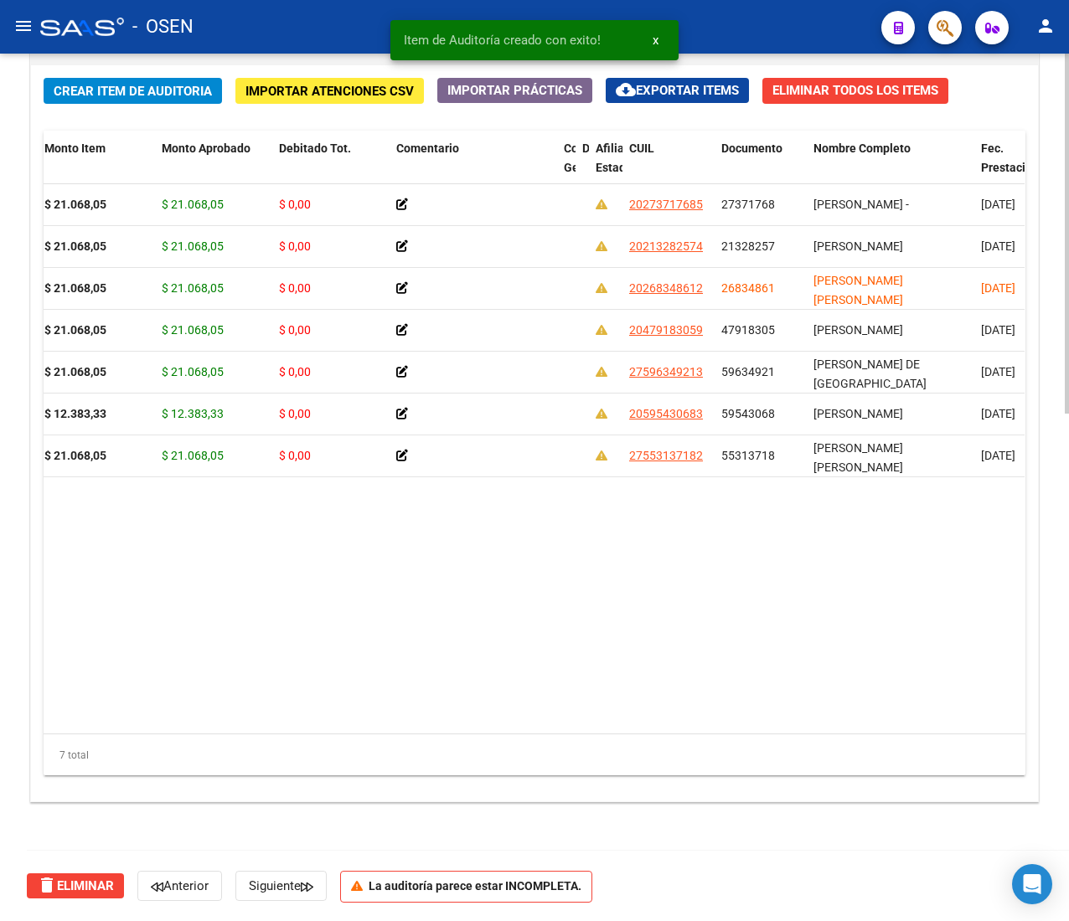
click at [84, 79] on button "Crear Item de Auditoria" at bounding box center [133, 91] width 178 height 26
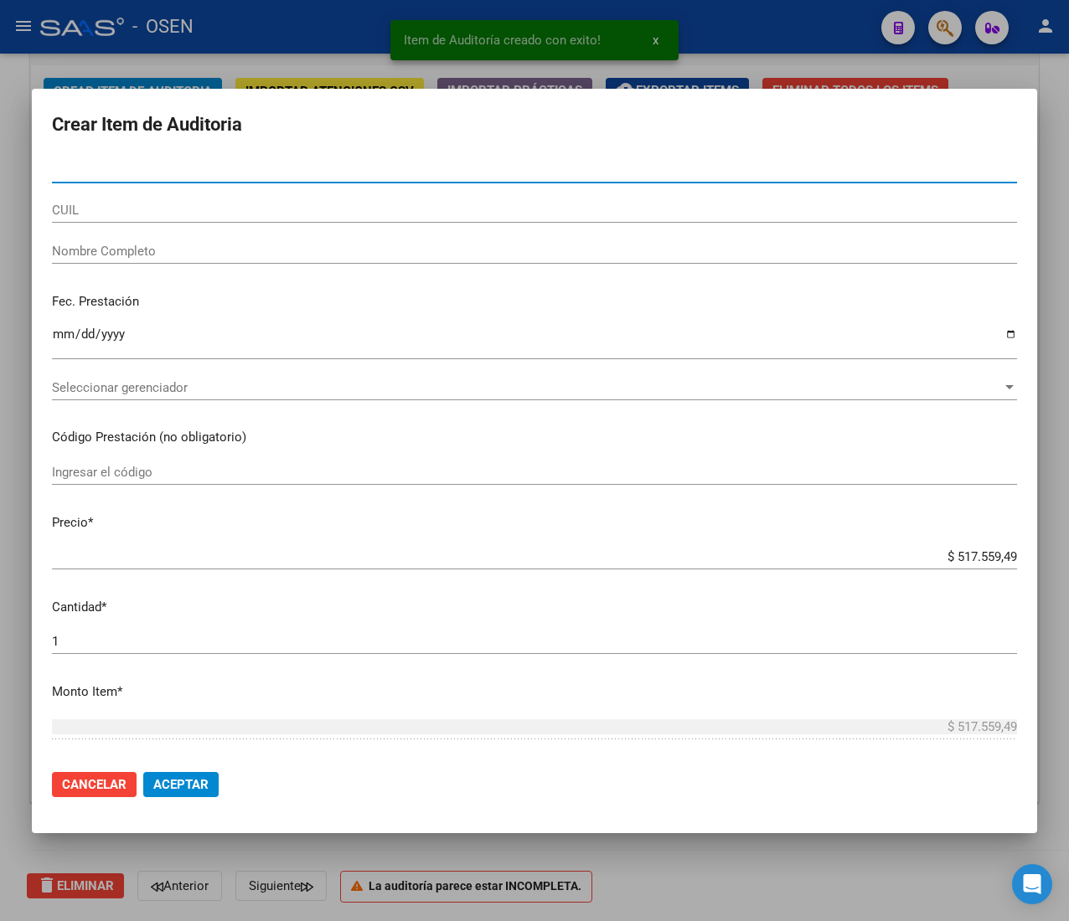
click at [81, 208] on input "CUIL" at bounding box center [534, 210] width 965 height 15
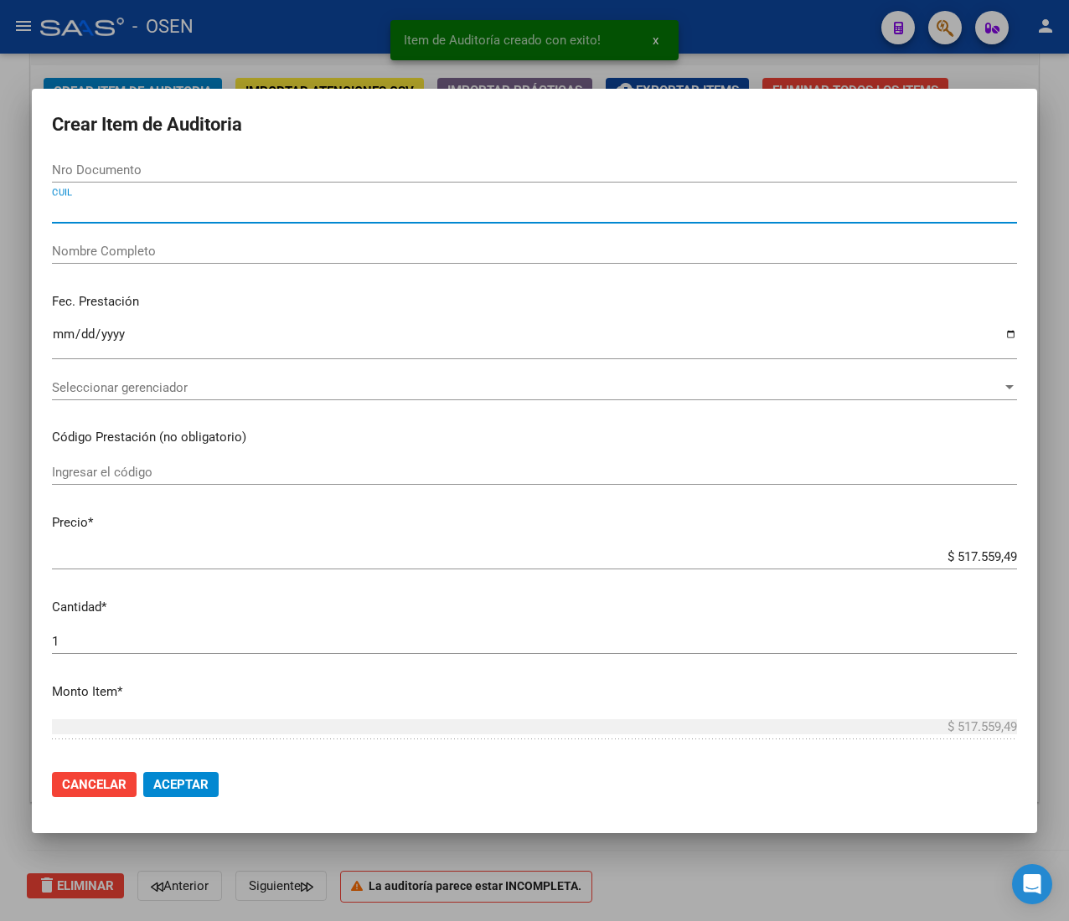
paste input "23397323374"
type input "23397323374"
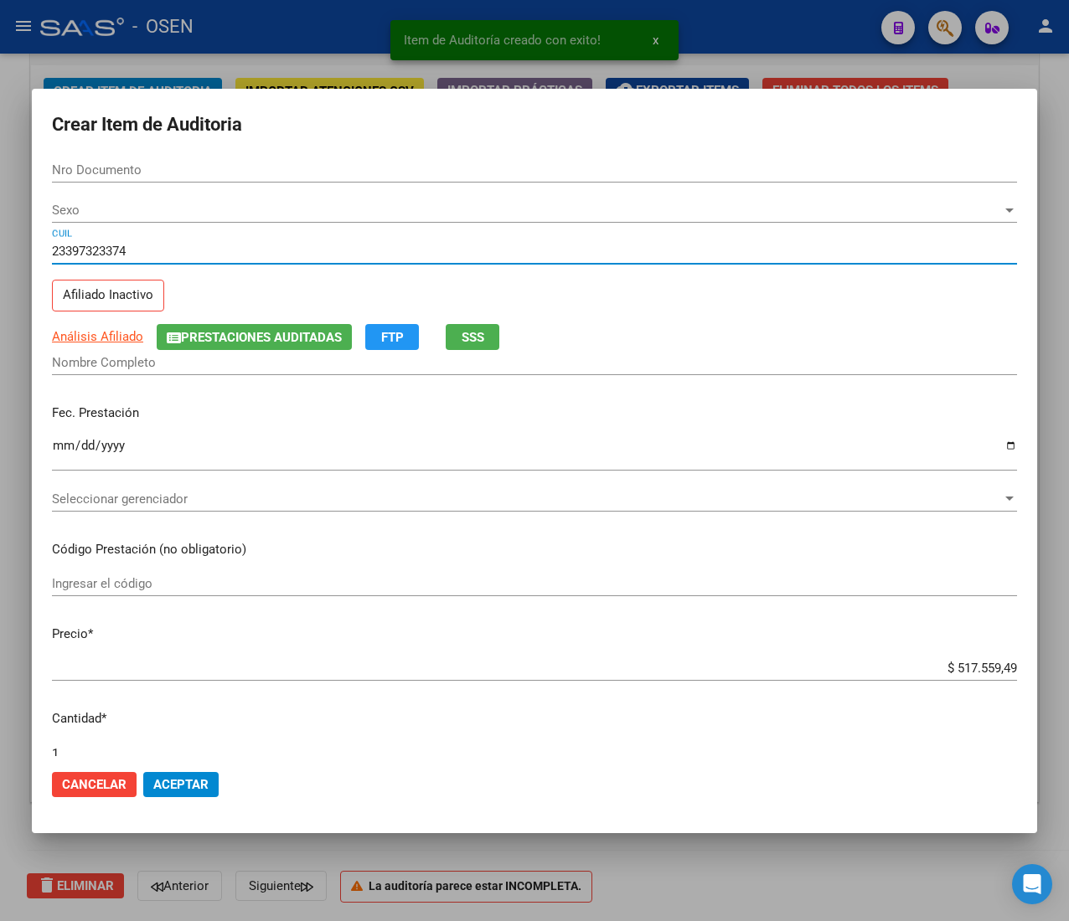
type input "39732337"
type input "[PERSON_NAME]"
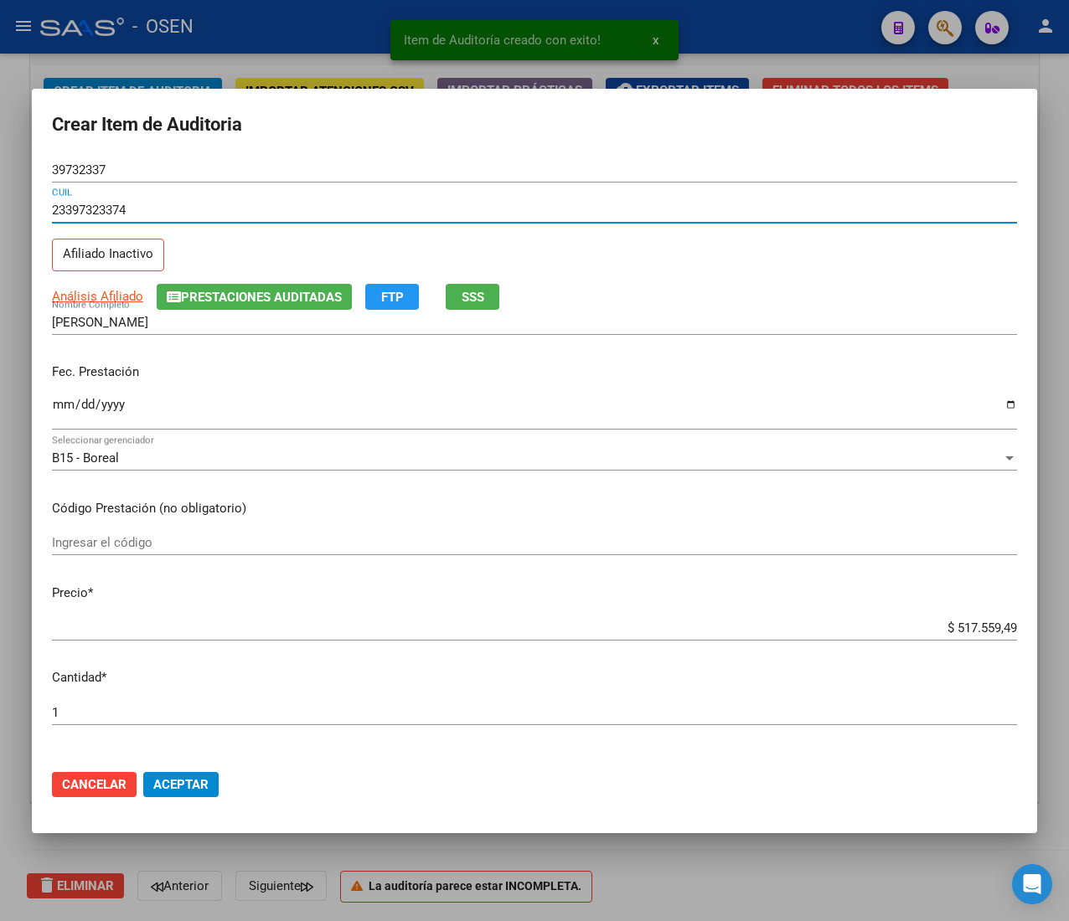
type input "23397323374"
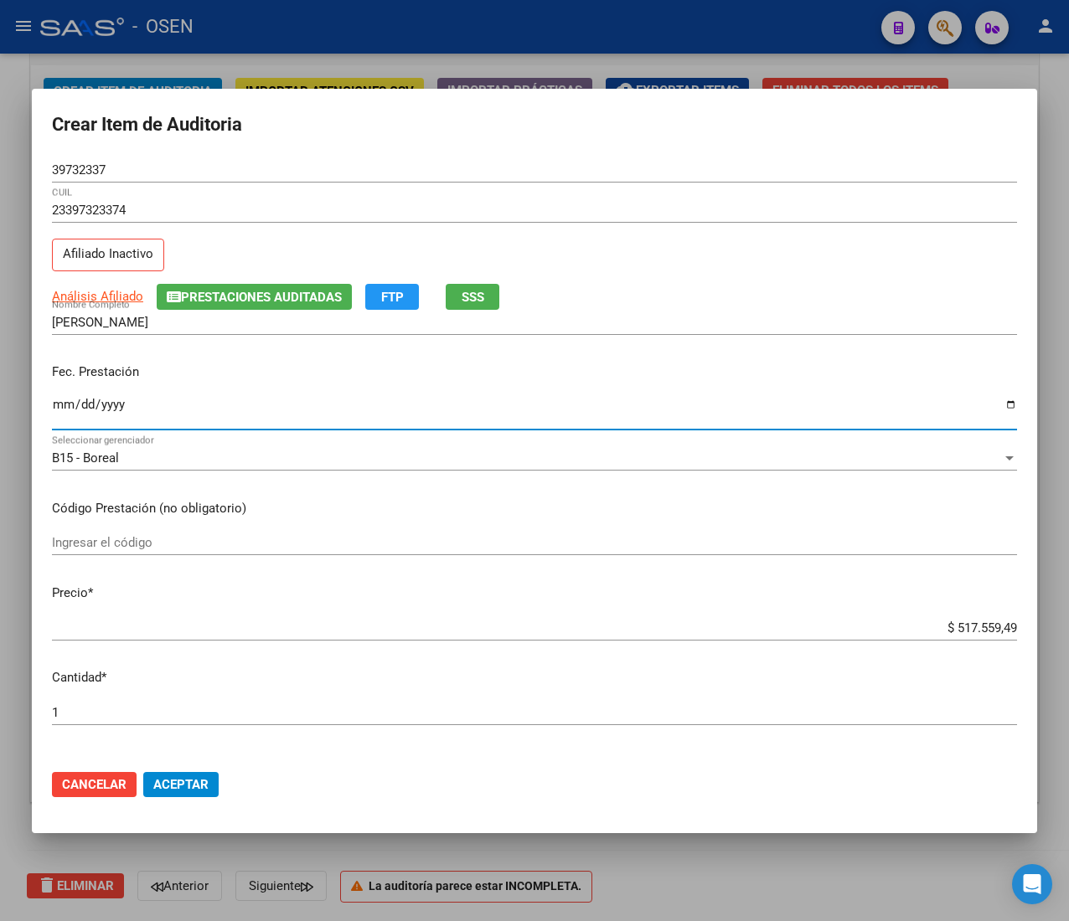
click at [58, 412] on input "Ingresar la fecha" at bounding box center [534, 411] width 965 height 27
type input "[DATE]"
click at [972, 628] on input "$ 517.559,49" at bounding box center [534, 628] width 965 height 15
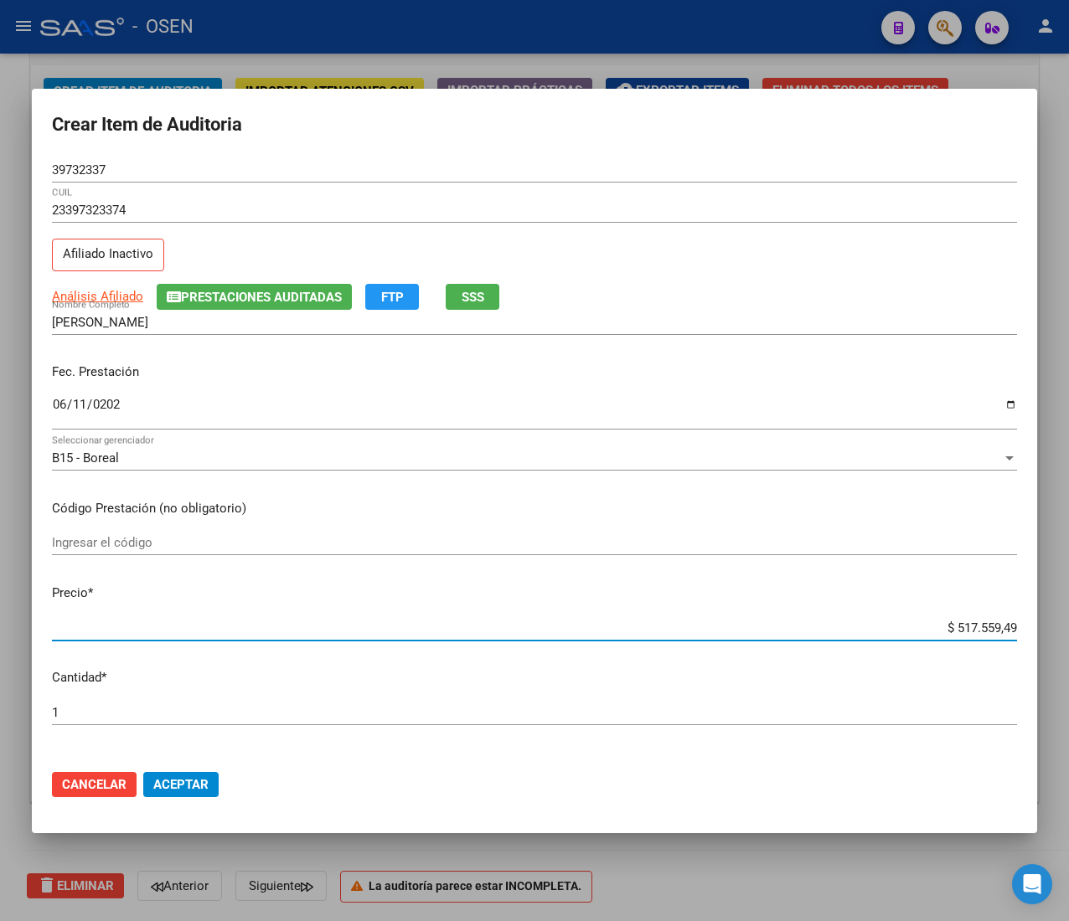
click at [972, 628] on input "$ 517.559,49" at bounding box center [534, 628] width 965 height 15
type input "$ 0,02"
type input "$ 0,21"
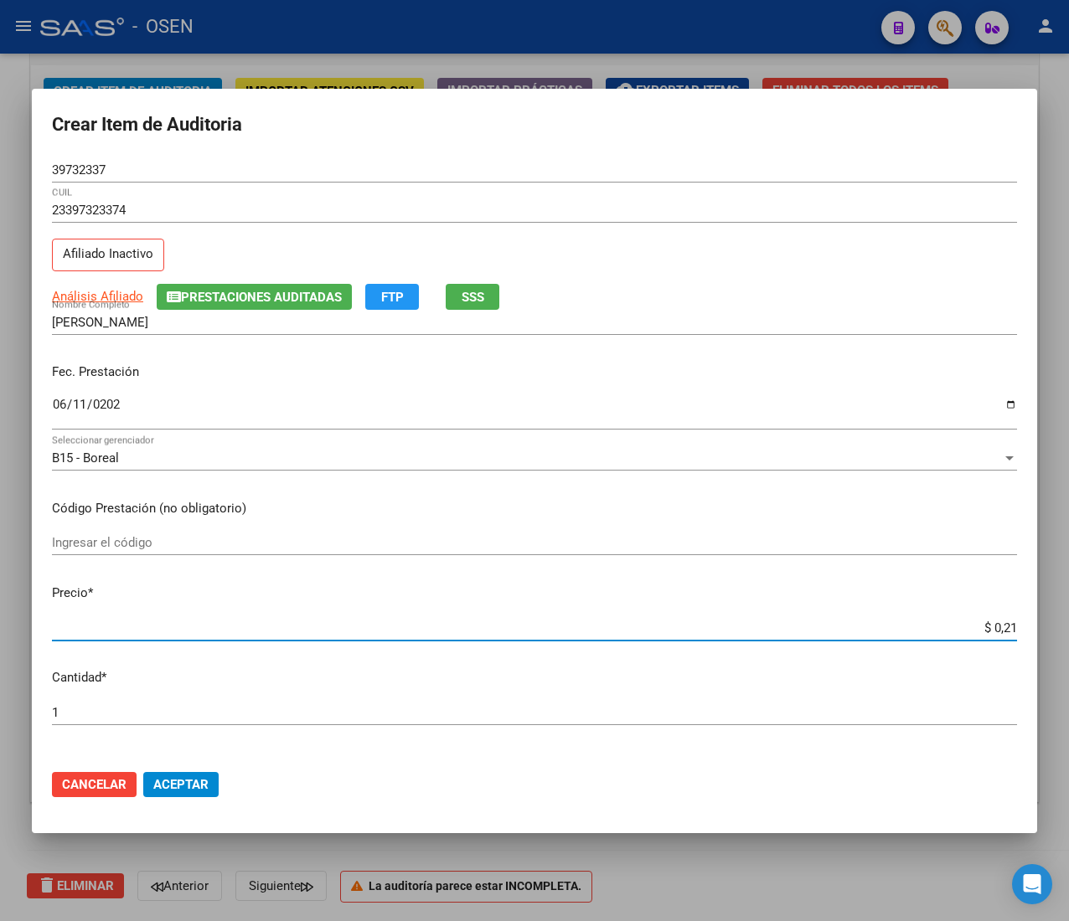
type input "$ 2,10"
type input "$ 21,06"
type input "$ 210,68"
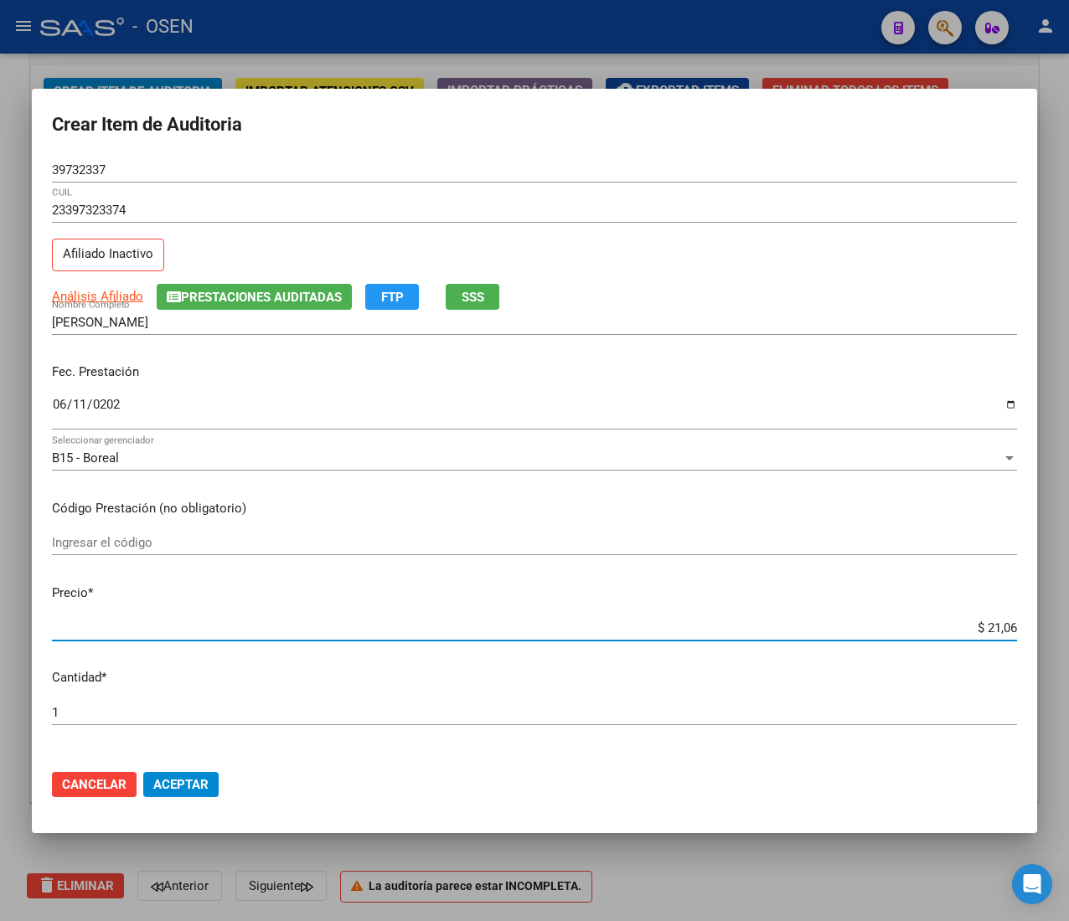
type input "$ 210,68"
type input "$ 2.106,80"
type input "$ 21.068,05"
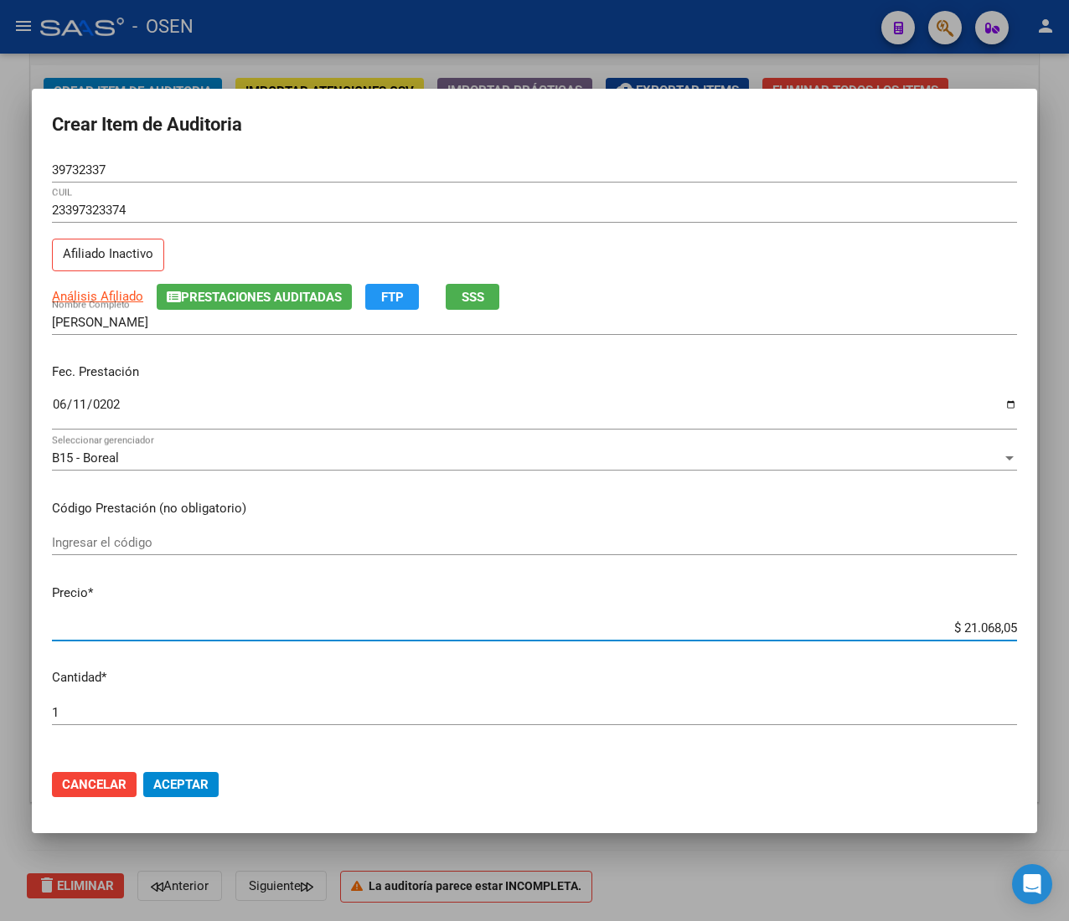
click at [472, 293] on span "SSS" at bounding box center [472, 297] width 23 height 15
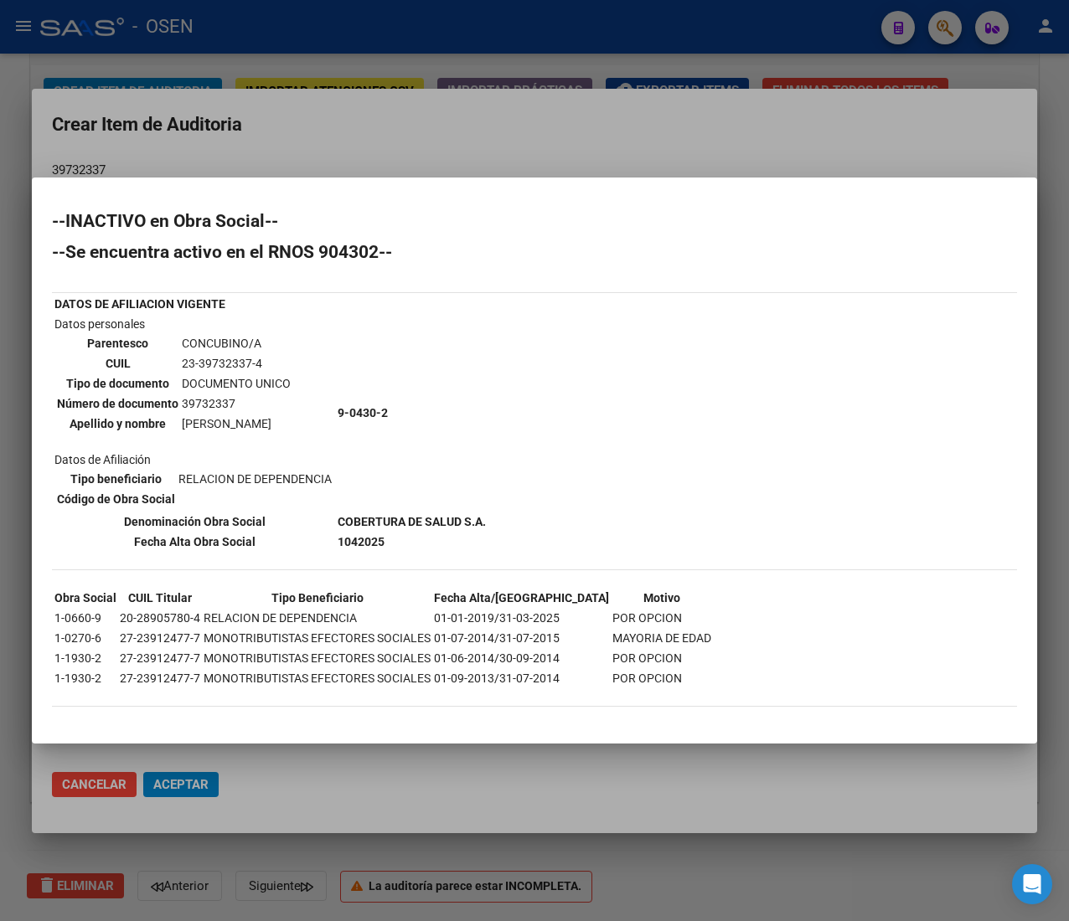
drag, startPoint x: 541, startPoint y: 96, endPoint x: 564, endPoint y: 126, distance: 37.5
click at [543, 97] on div at bounding box center [534, 460] width 1069 height 921
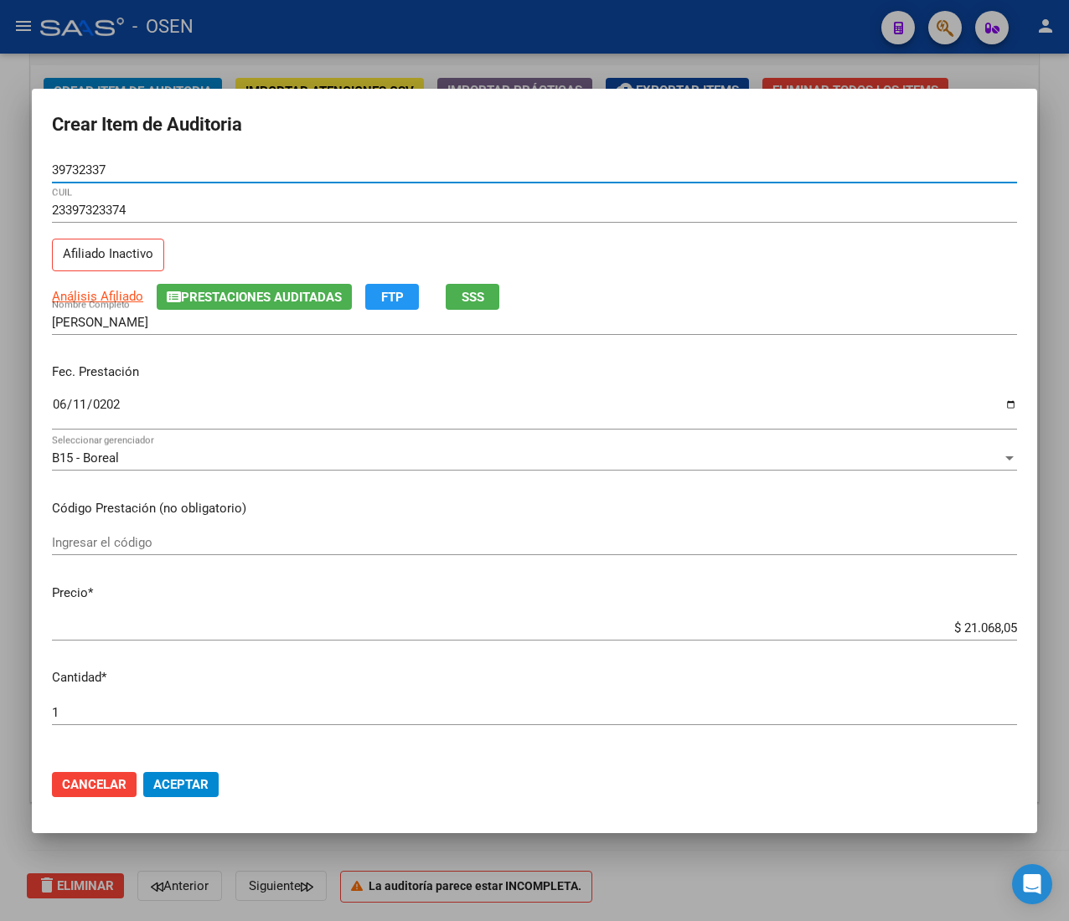
click at [72, 170] on input "39732337" at bounding box center [534, 169] width 965 height 15
click at [209, 786] on span "Aceptar" at bounding box center [180, 784] width 55 height 15
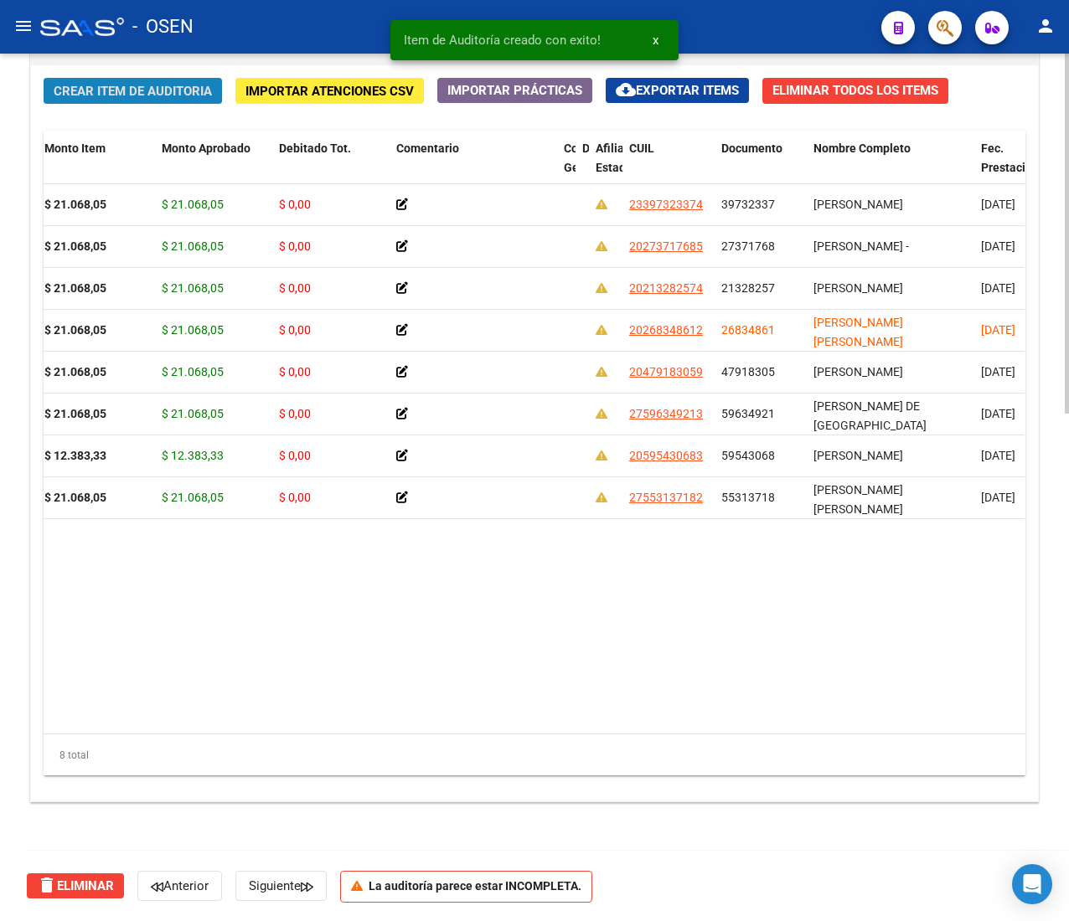
click at [176, 85] on span "Crear Item de Auditoria" at bounding box center [133, 91] width 158 height 15
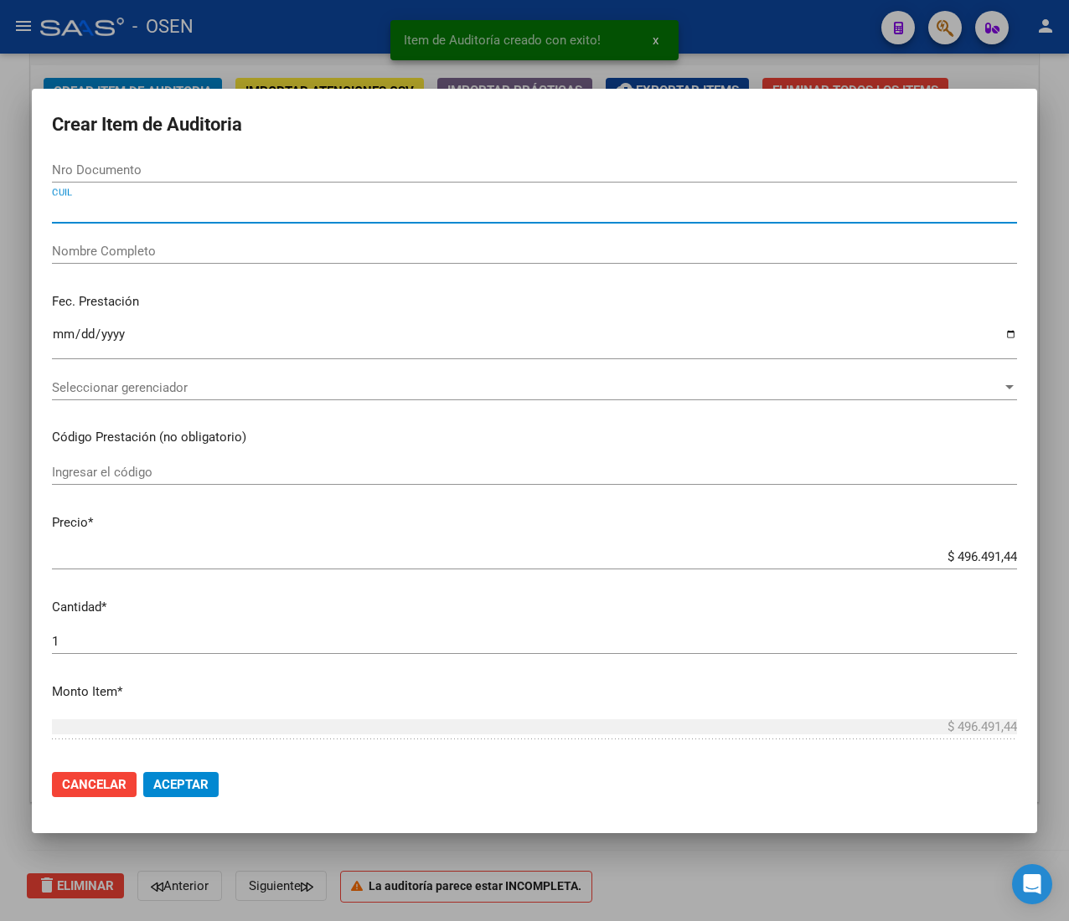
click at [75, 208] on input "CUIL" at bounding box center [534, 210] width 965 height 15
paste input "27277999558"
type input "27277999558"
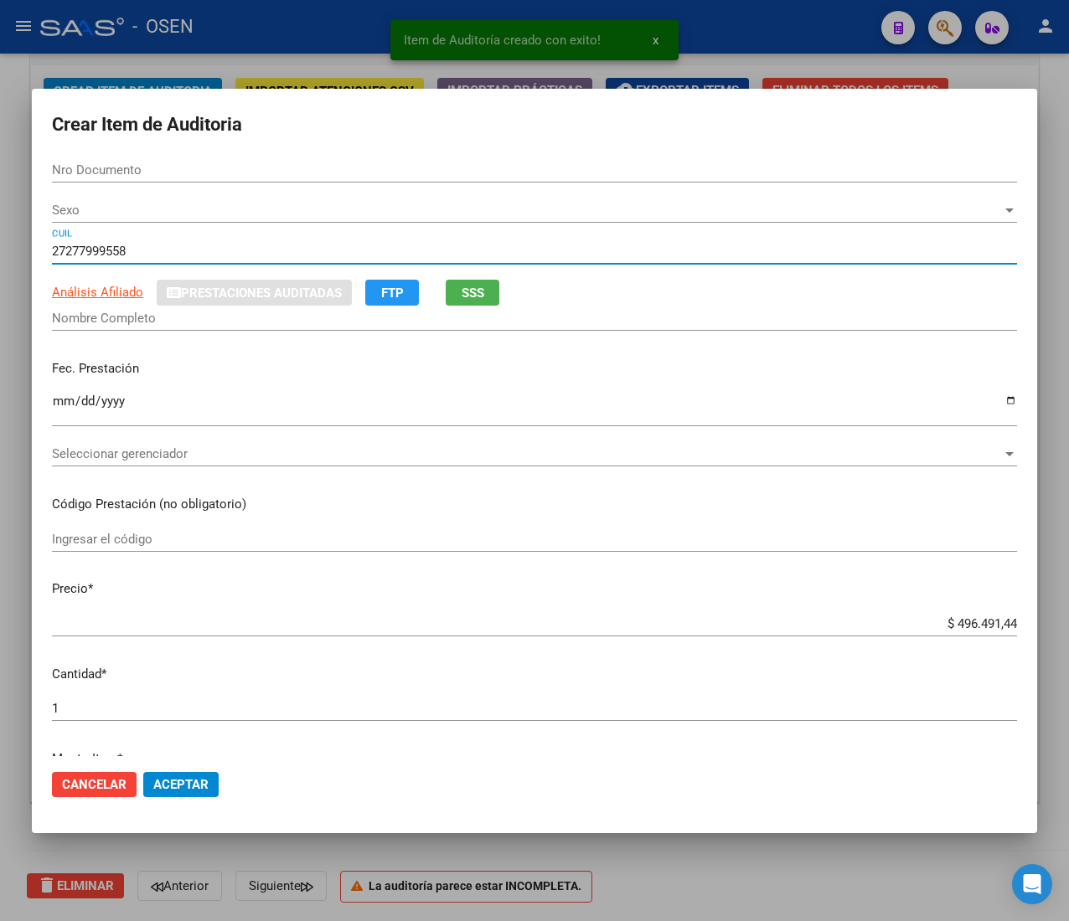
type input "27799955"
type input "[PERSON_NAME] [PERSON_NAME]"
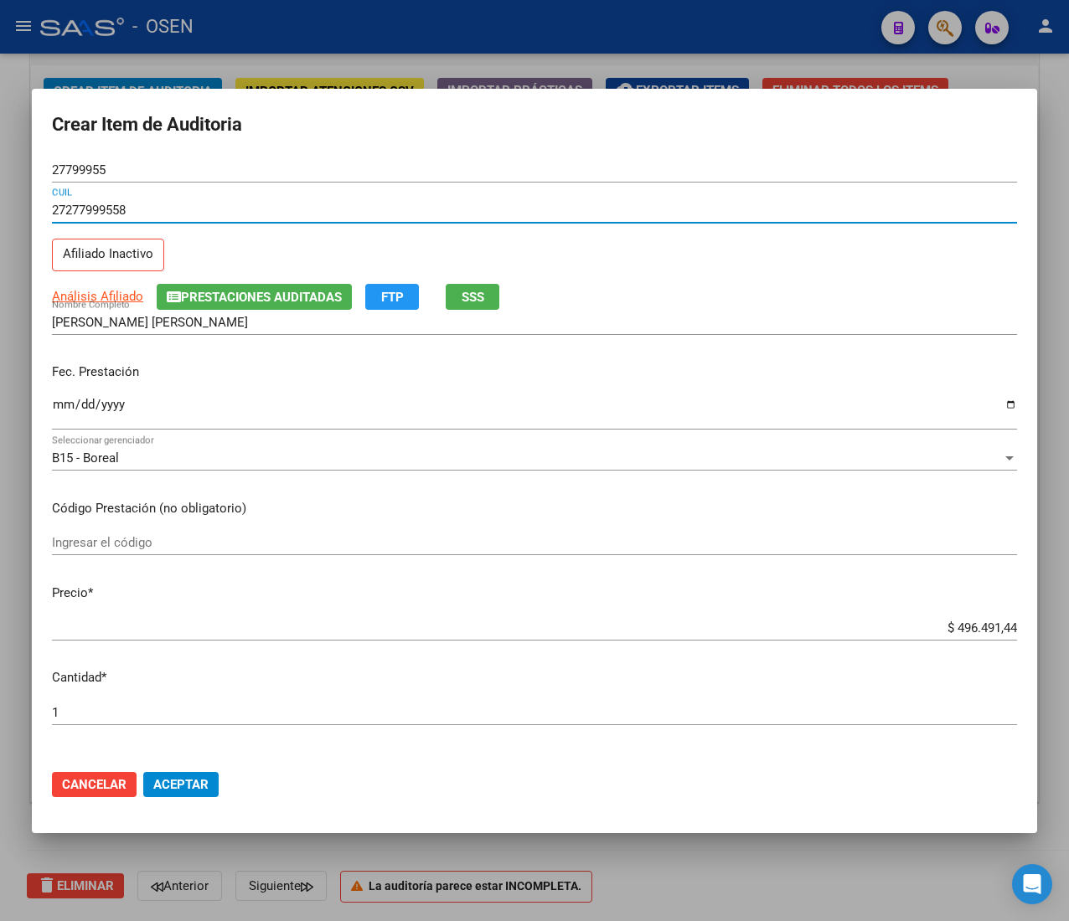
type input "27277999558"
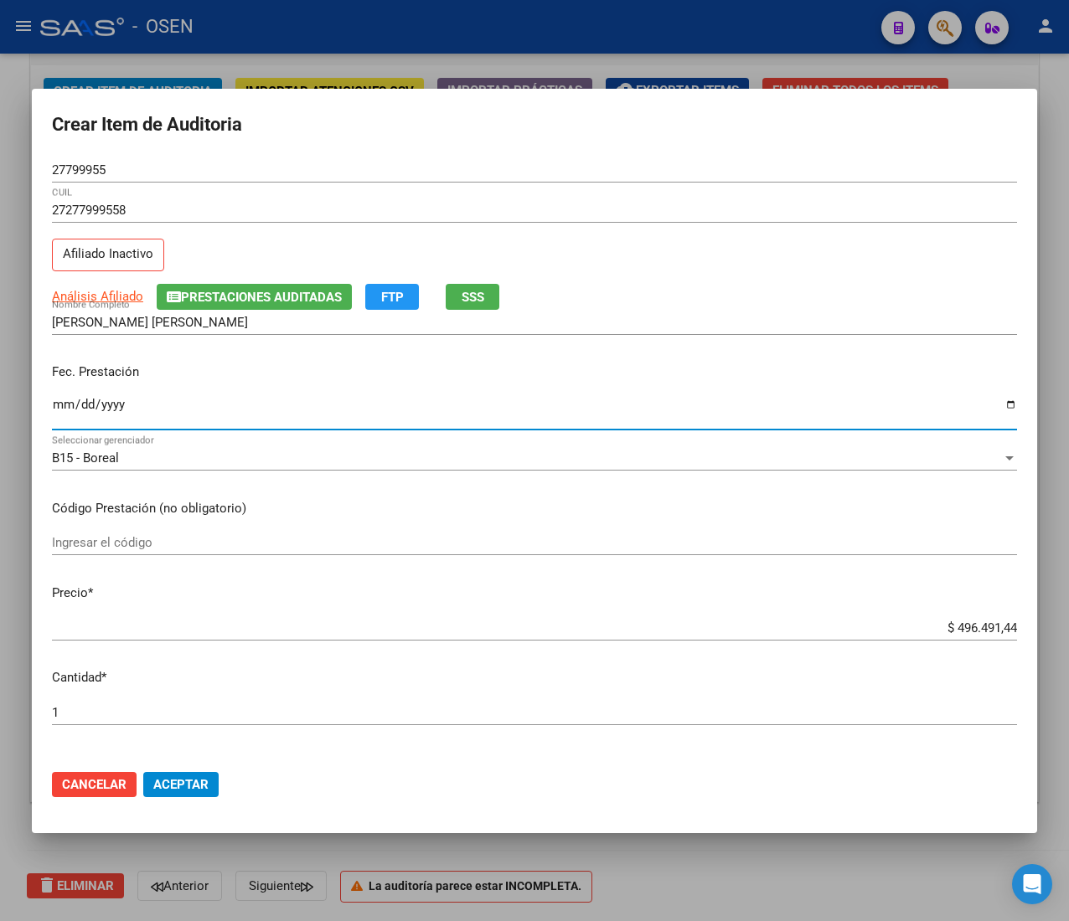
click at [65, 415] on input "Ingresar la fecha" at bounding box center [534, 411] width 965 height 27
type input "[DATE]"
click at [490, 300] on button "SSS" at bounding box center [473, 297] width 54 height 26
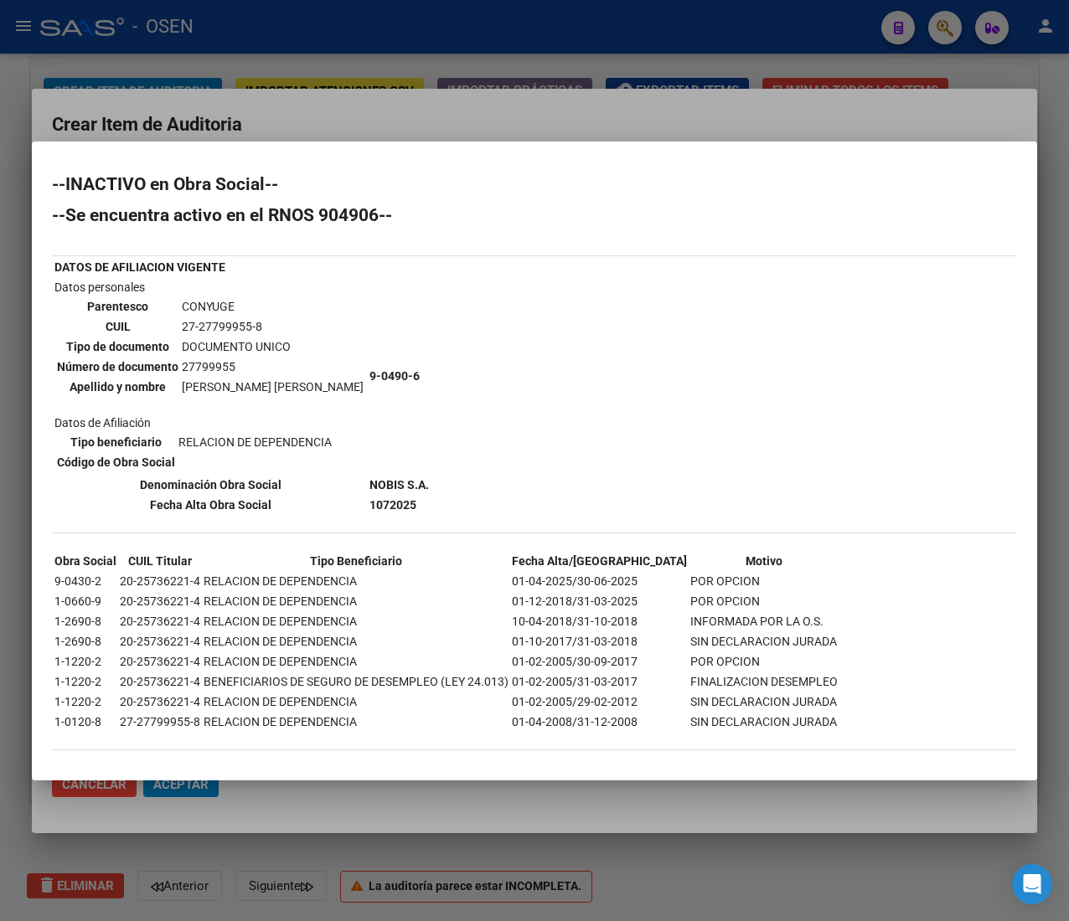
click at [640, 120] on div at bounding box center [534, 460] width 1069 height 921
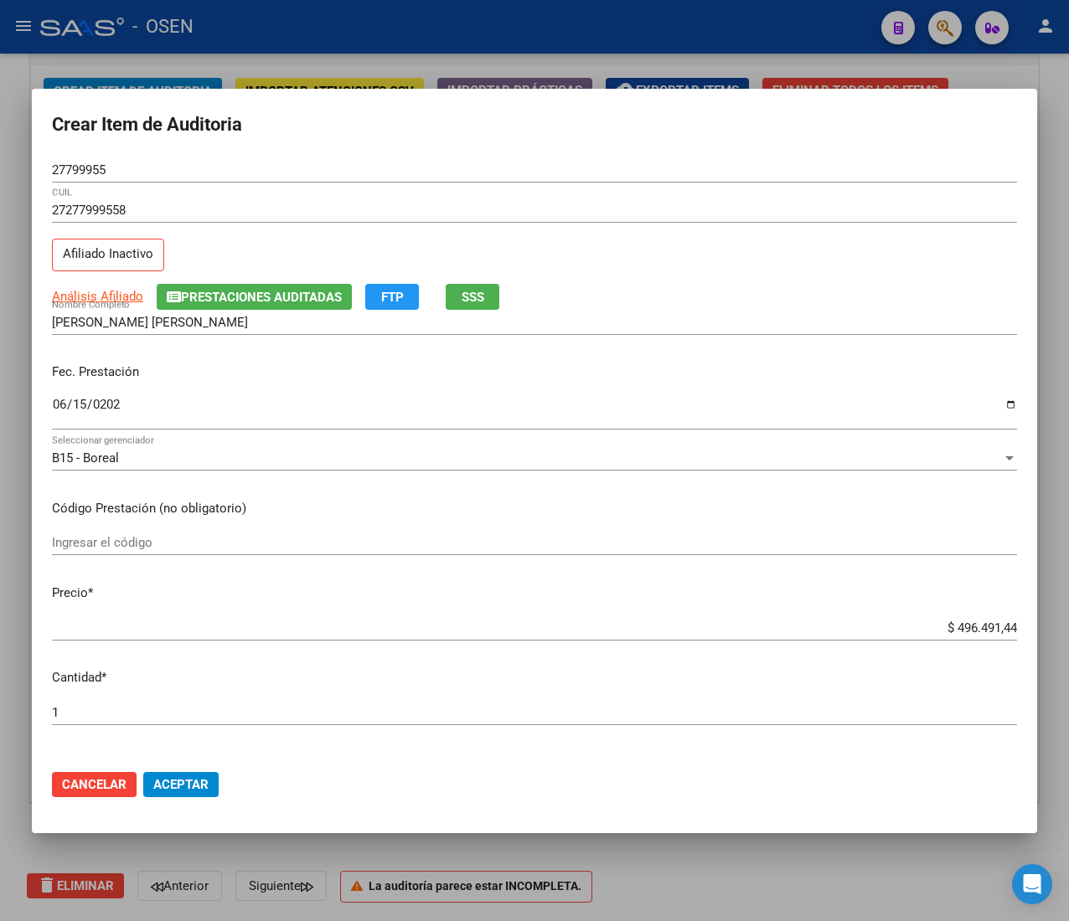
click at [956, 625] on input "$ 496.491,44" at bounding box center [534, 628] width 965 height 15
type input "$ 0,02"
type input "$ 0,21"
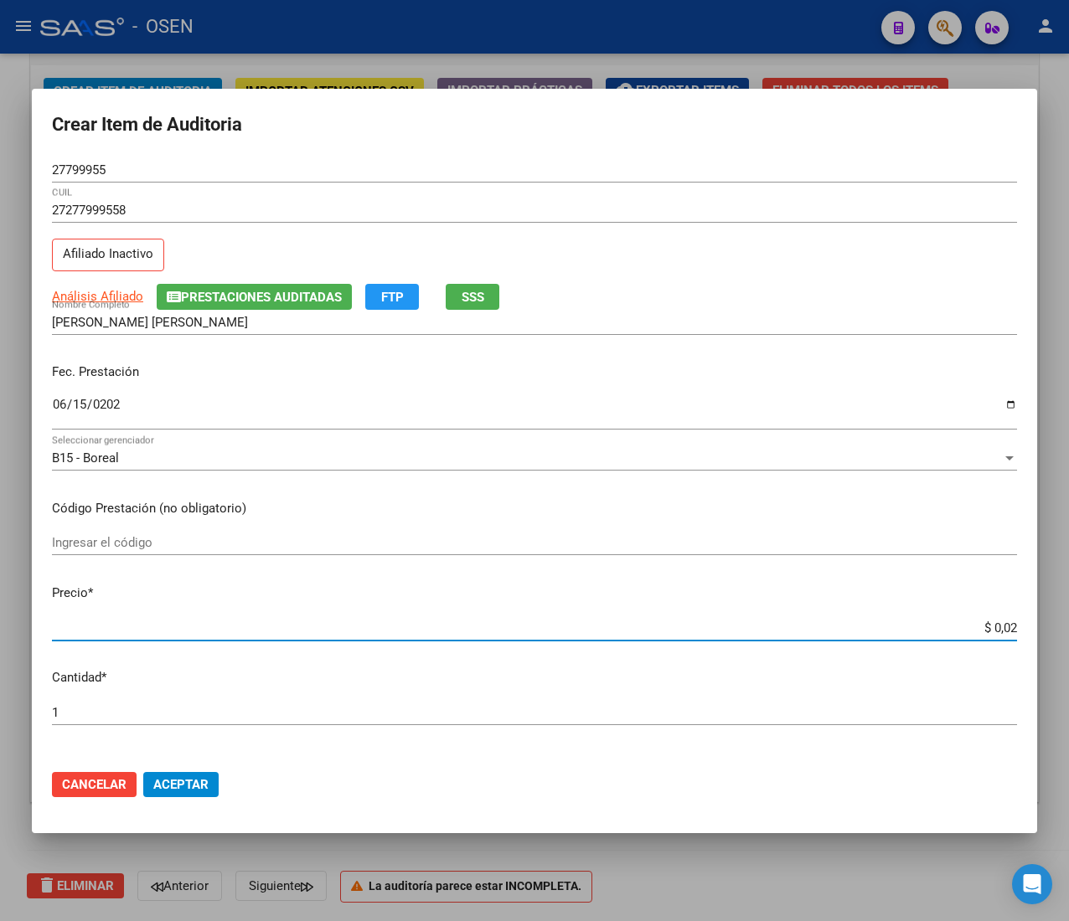
type input "$ 0,21"
type input "$ 2,10"
type input "$ 21,06"
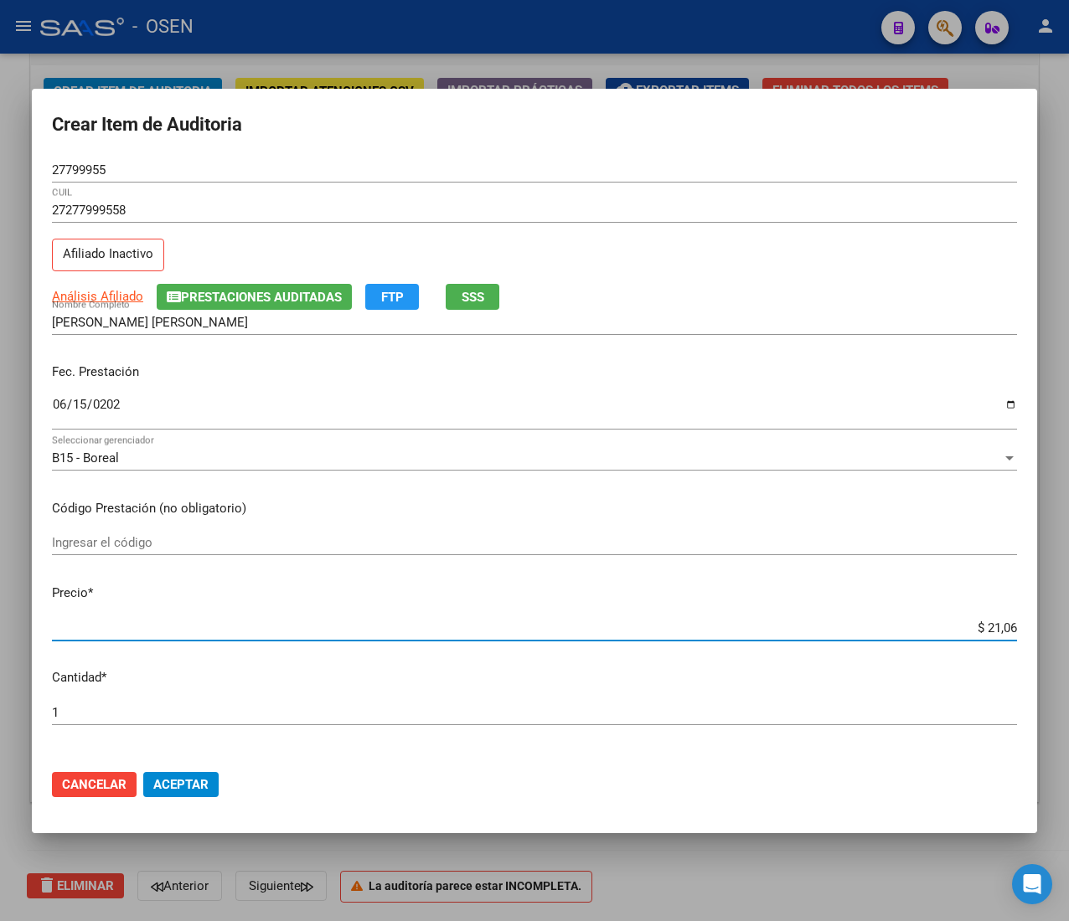
type input "$ 210,68"
type input "$ 2.106,80"
type input "$ 21.068,05"
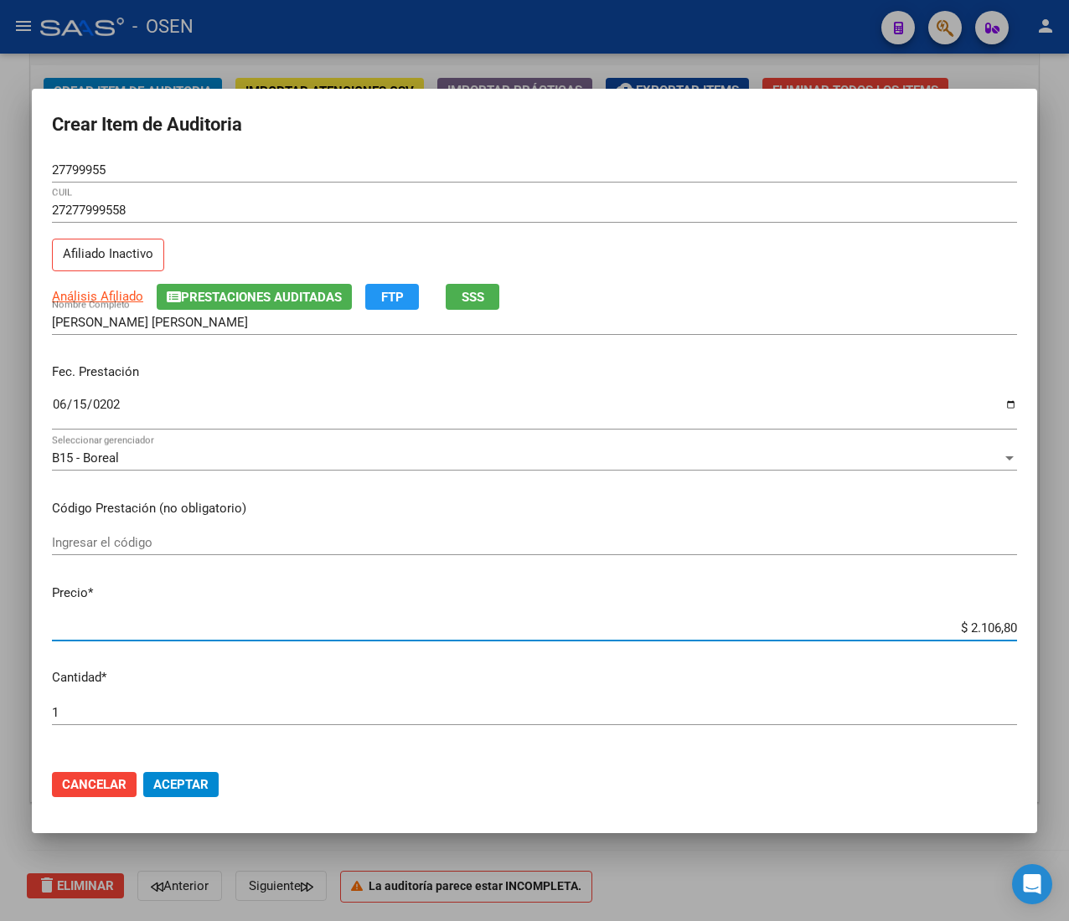
type input "$ 21.068,05"
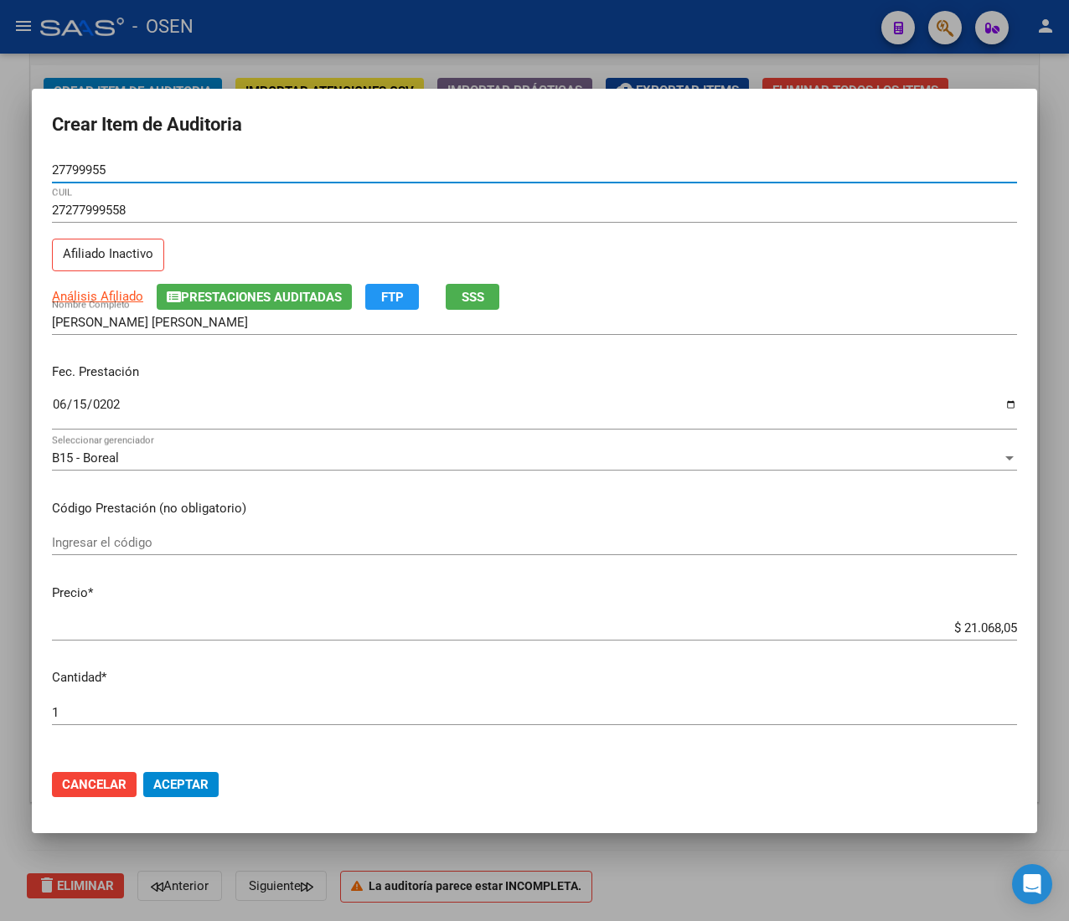
click at [91, 173] on input "27799955" at bounding box center [534, 169] width 965 height 15
click at [178, 779] on span "Aceptar" at bounding box center [180, 784] width 55 height 15
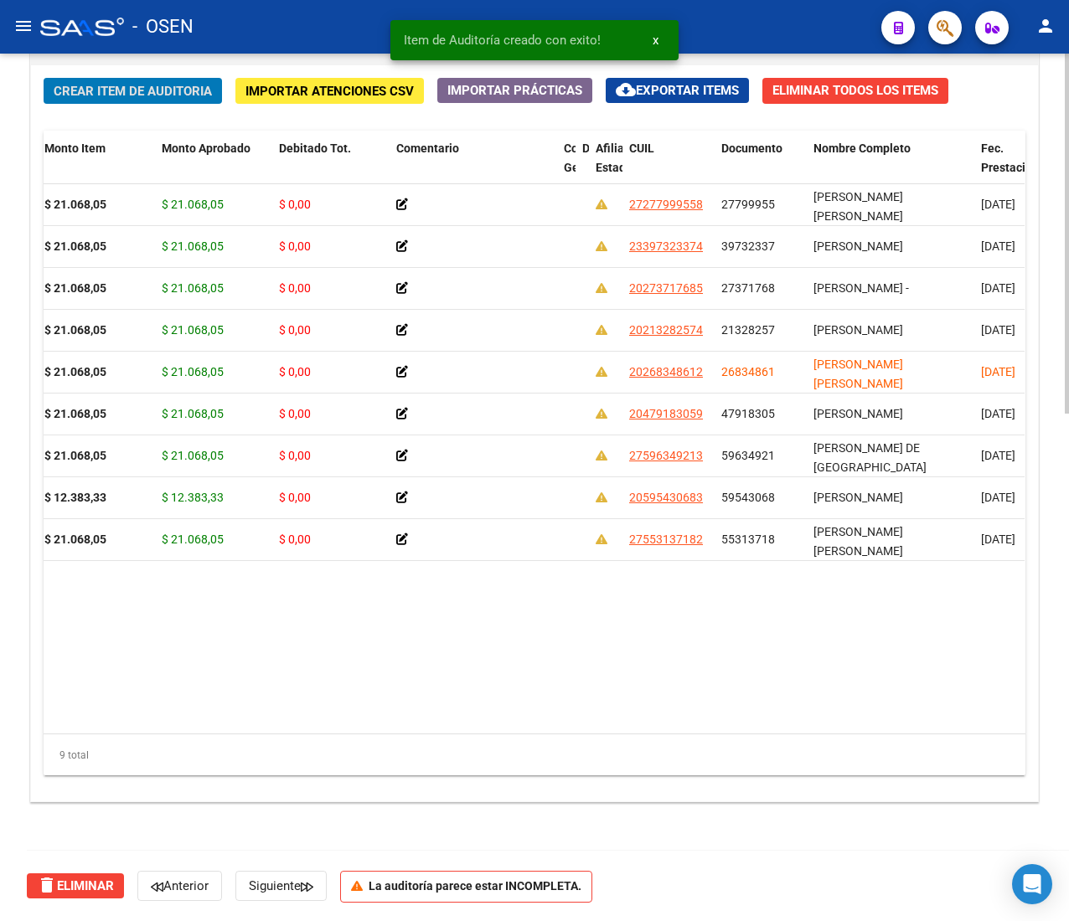
click at [105, 103] on div "Crear Item de Auditoria Importar Atenciones CSV Importar Prácticas cloud_downlo…" at bounding box center [534, 433] width 1007 height 736
click at [111, 94] on span "Crear Item de Auditoria" at bounding box center [133, 91] width 158 height 15
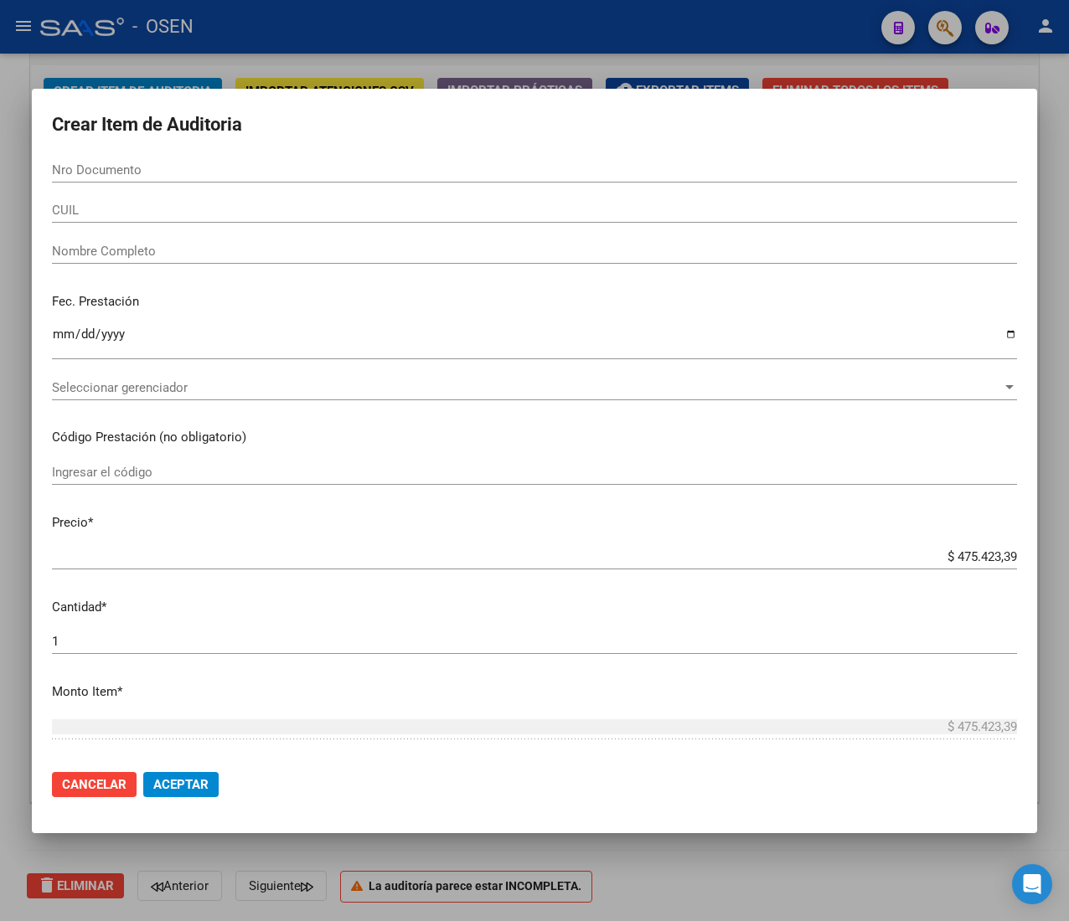
click at [79, 209] on input "CUIL" at bounding box center [534, 210] width 965 height 15
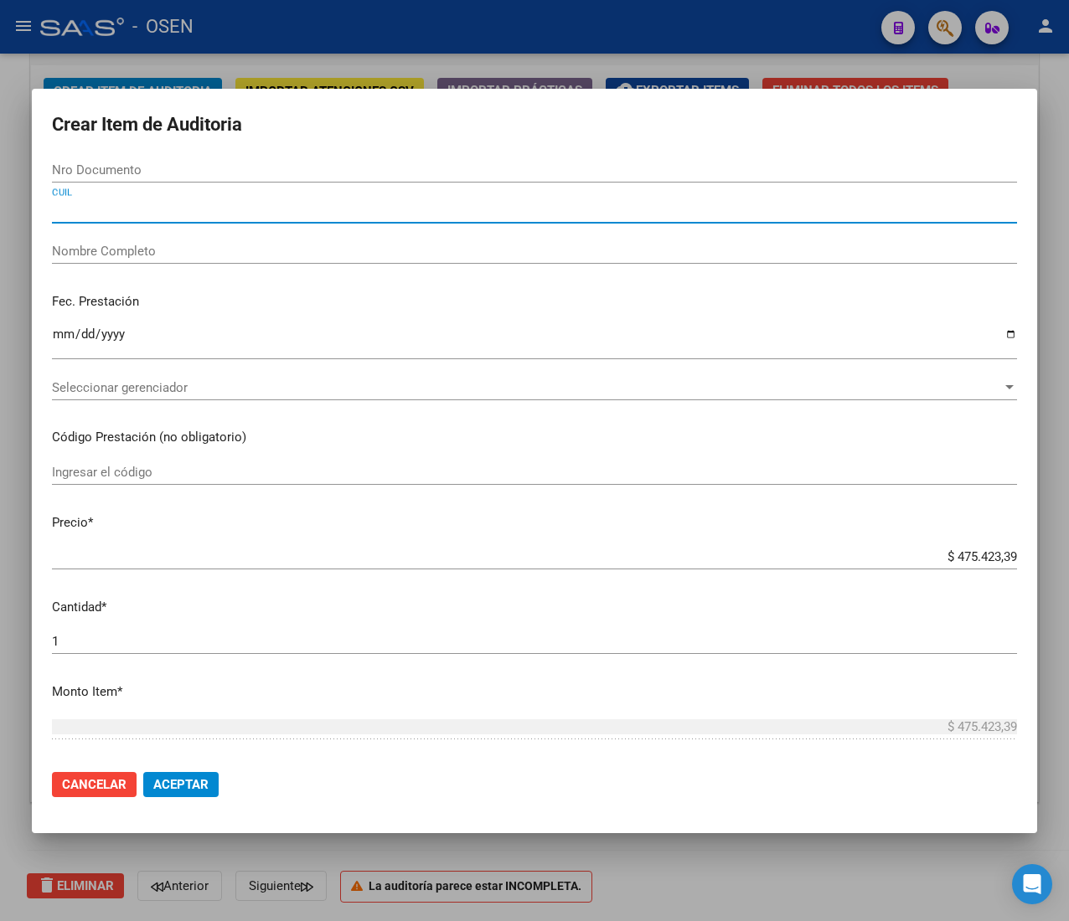
paste input "20403566412"
type input "20403566412"
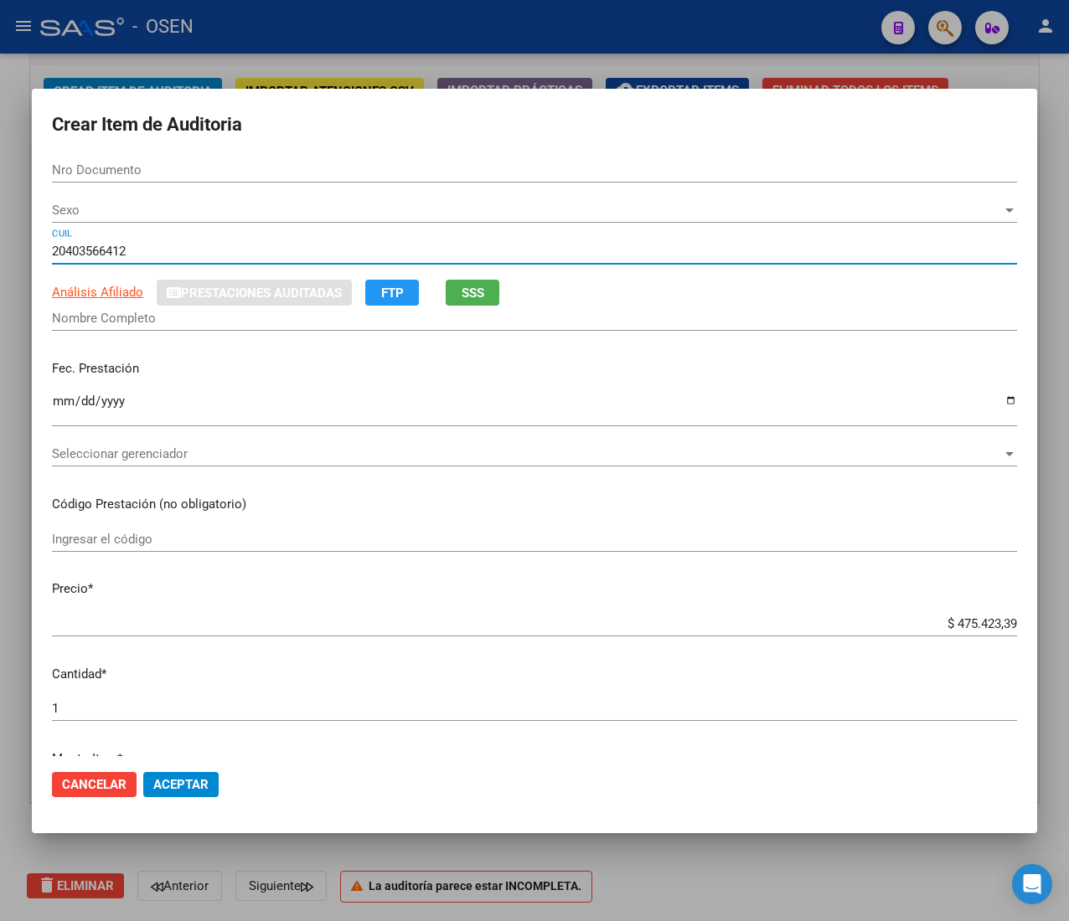
type input "40356641"
type input "[PERSON_NAME]"
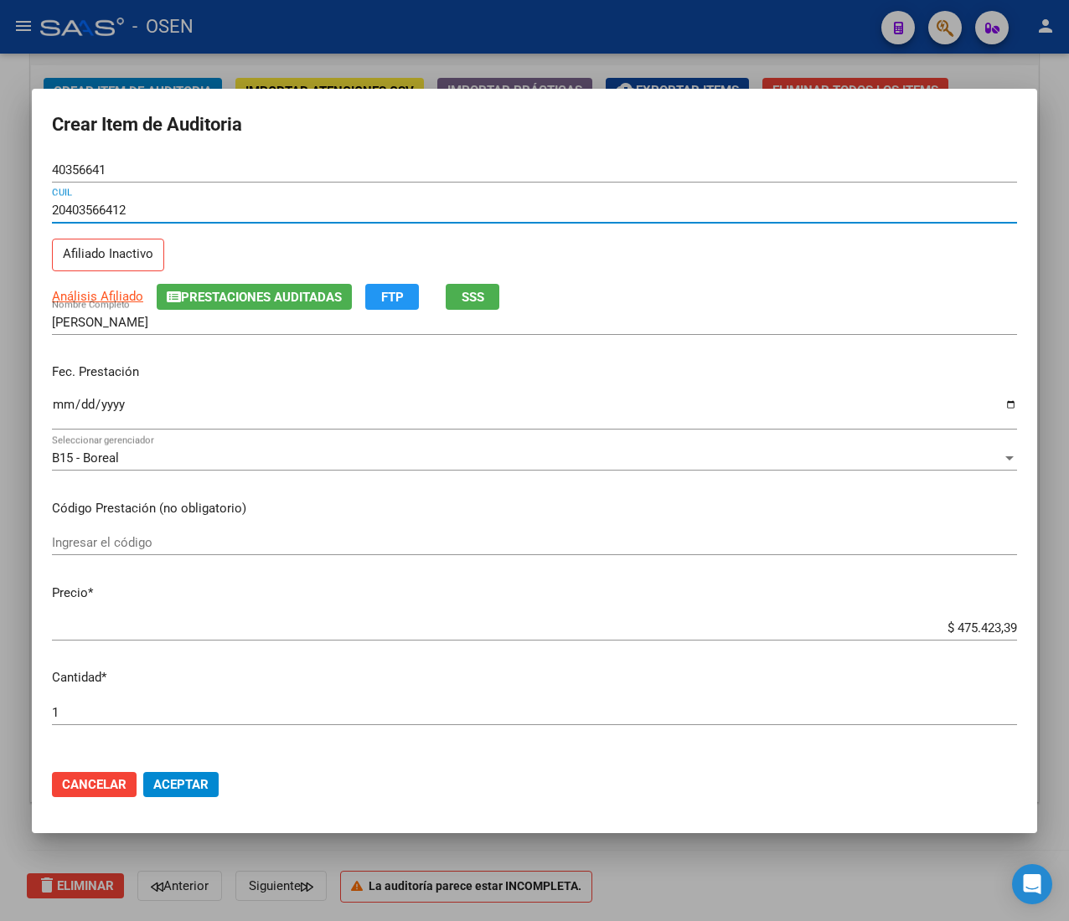
type input "20403566412"
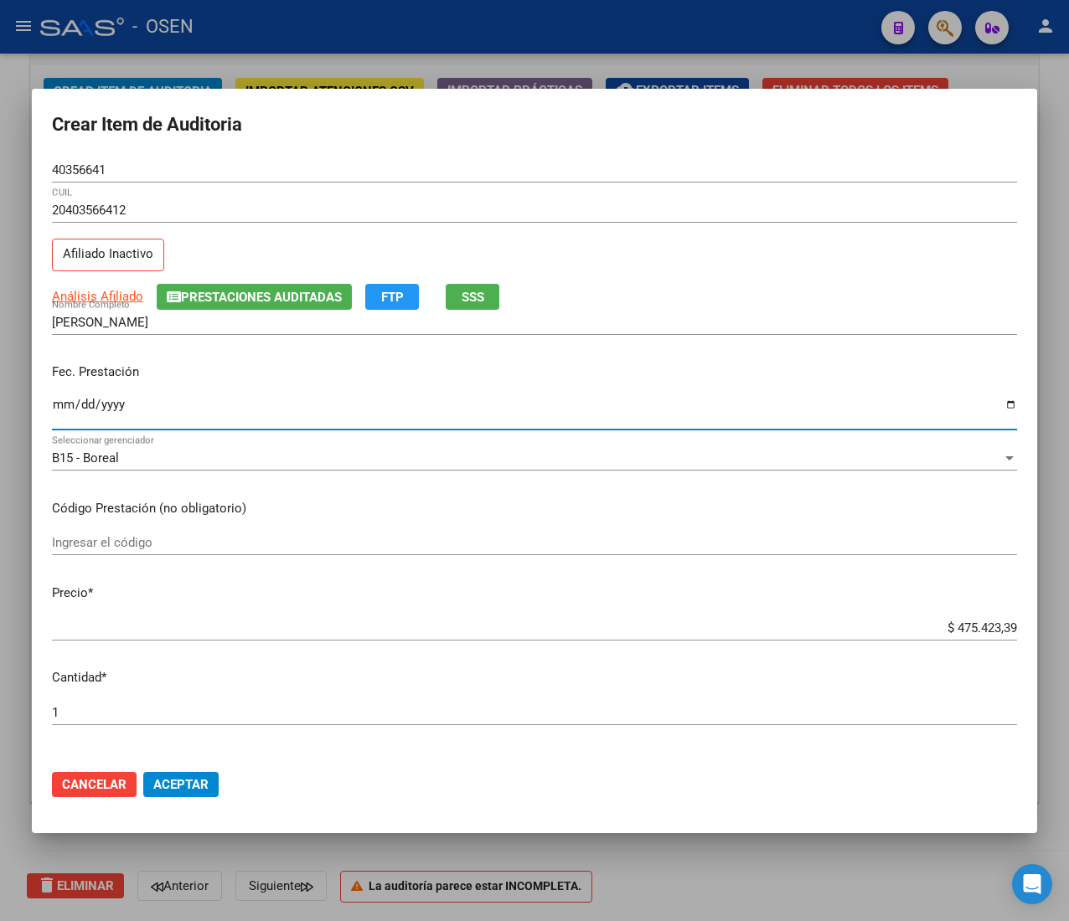
click at [60, 410] on input "Ingresar la fecha" at bounding box center [534, 411] width 965 height 27
type input "[DATE]"
click at [454, 303] on button "SSS" at bounding box center [473, 297] width 54 height 26
